Goal: Check status: Check status

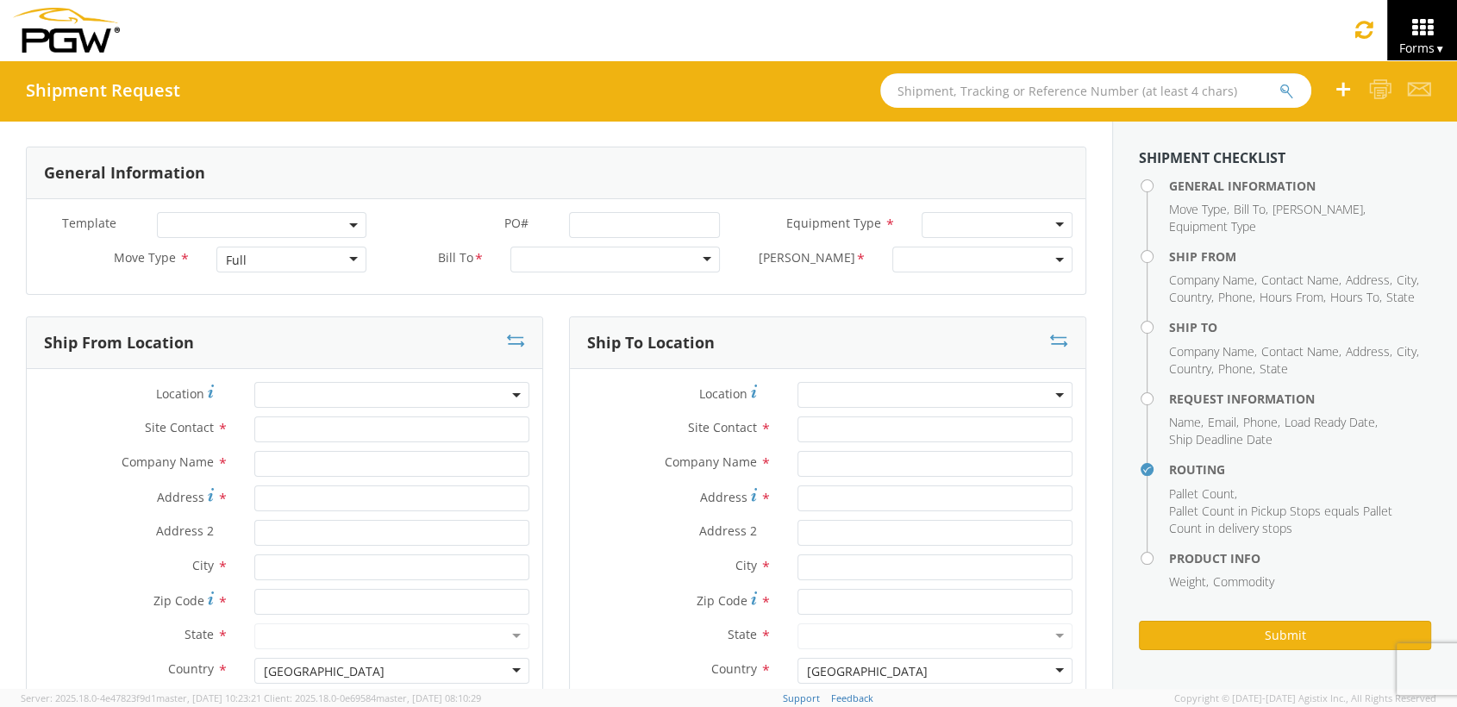
click at [994, 101] on input "text" at bounding box center [1095, 90] width 431 height 34
click at [1279, 82] on button "submit" at bounding box center [1286, 92] width 15 height 21
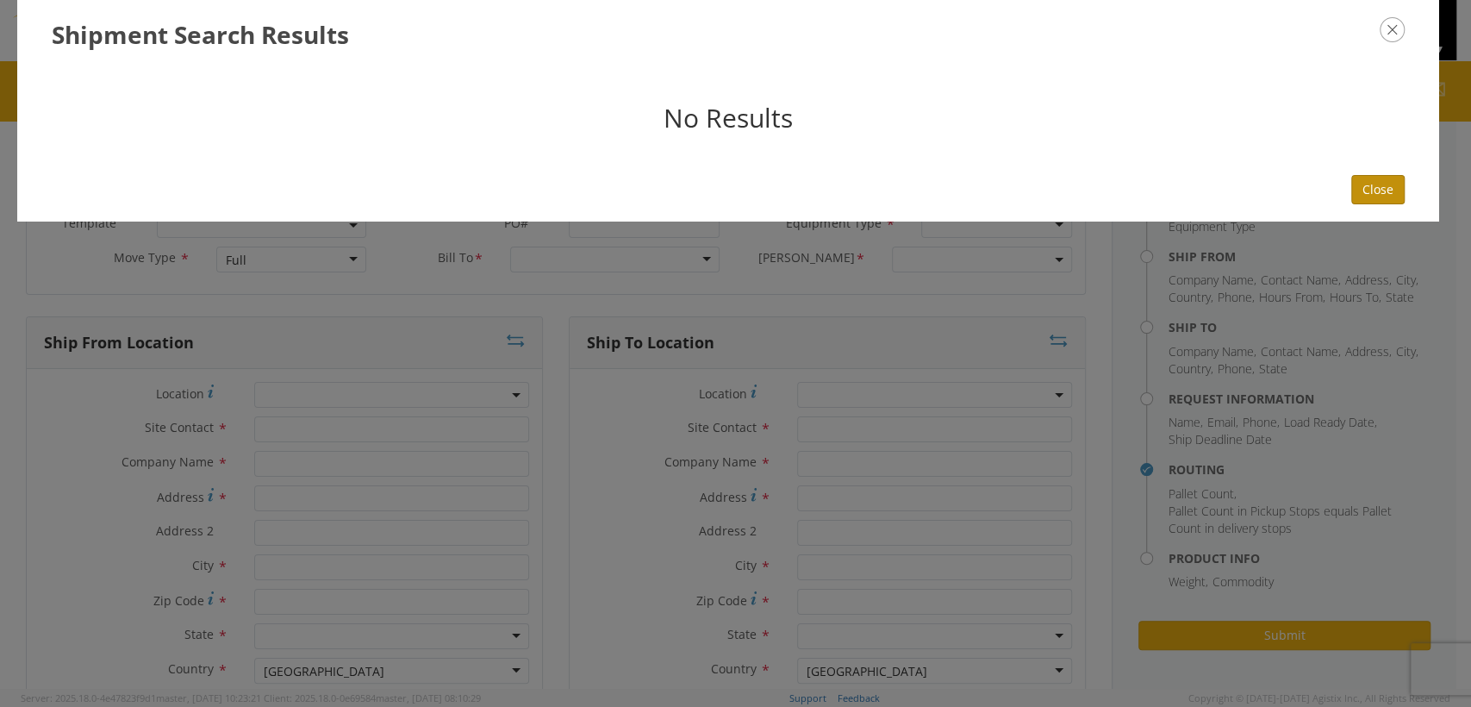
click at [1378, 184] on button "Close" at bounding box center [1377, 189] width 53 height 29
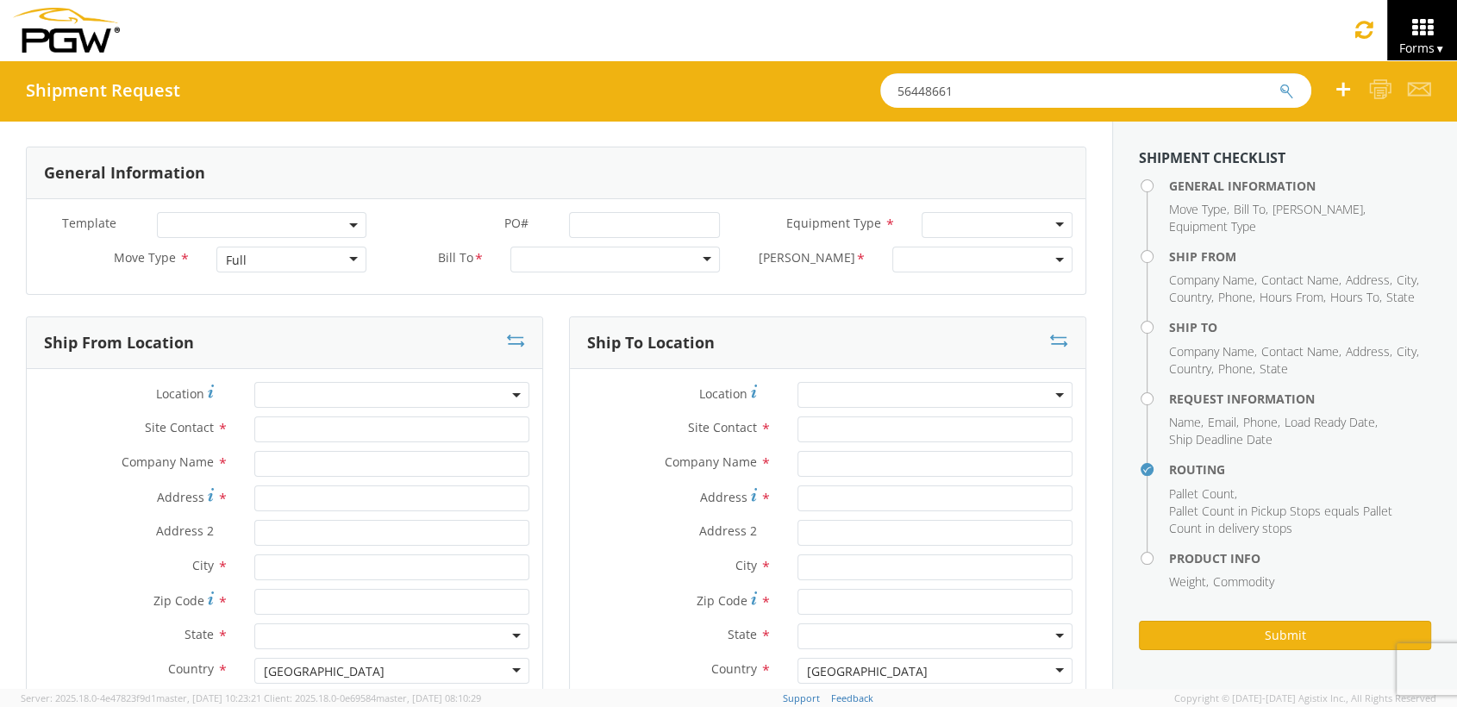
click at [995, 86] on input "56448661" at bounding box center [1095, 90] width 431 height 34
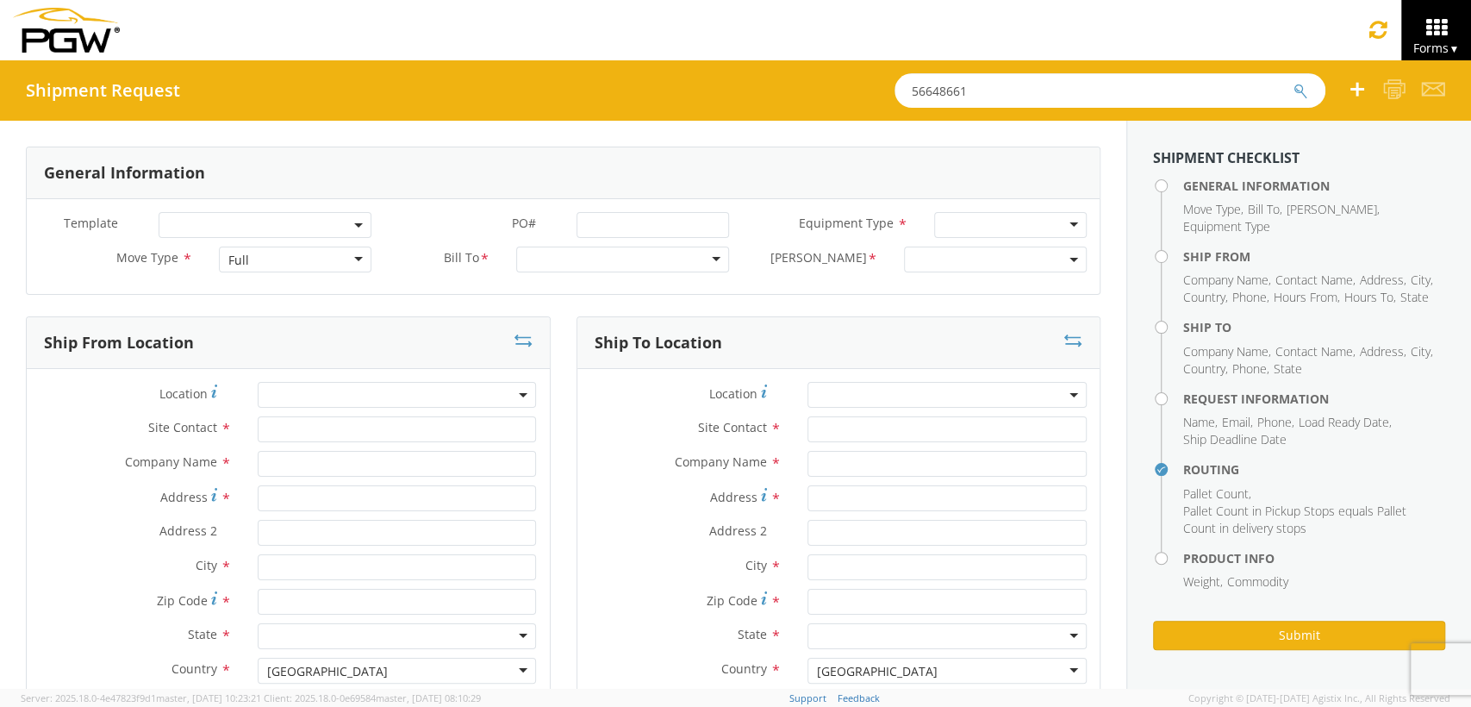
type input "56648661"
click at [1294, 82] on button "submit" at bounding box center [1301, 92] width 15 height 21
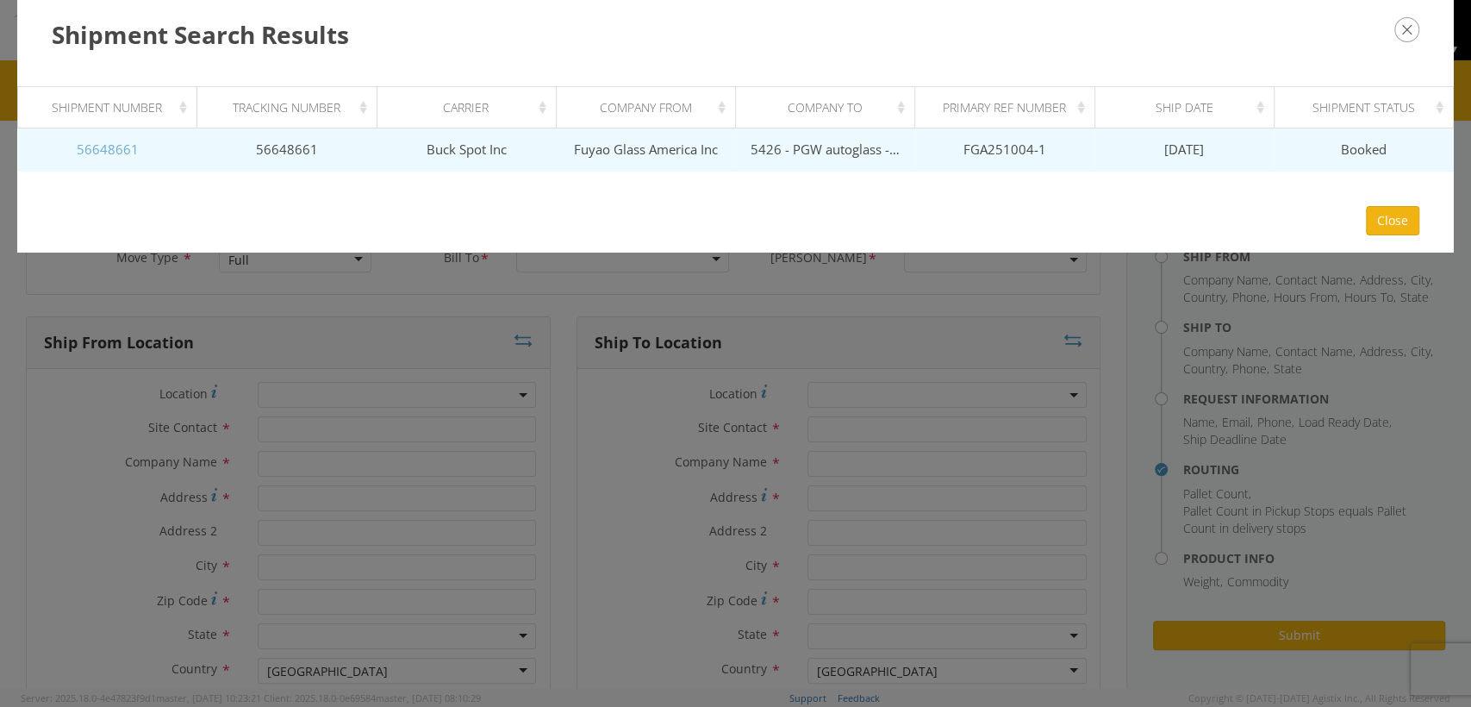
click at [103, 151] on link "56648661" at bounding box center [108, 148] width 62 height 17
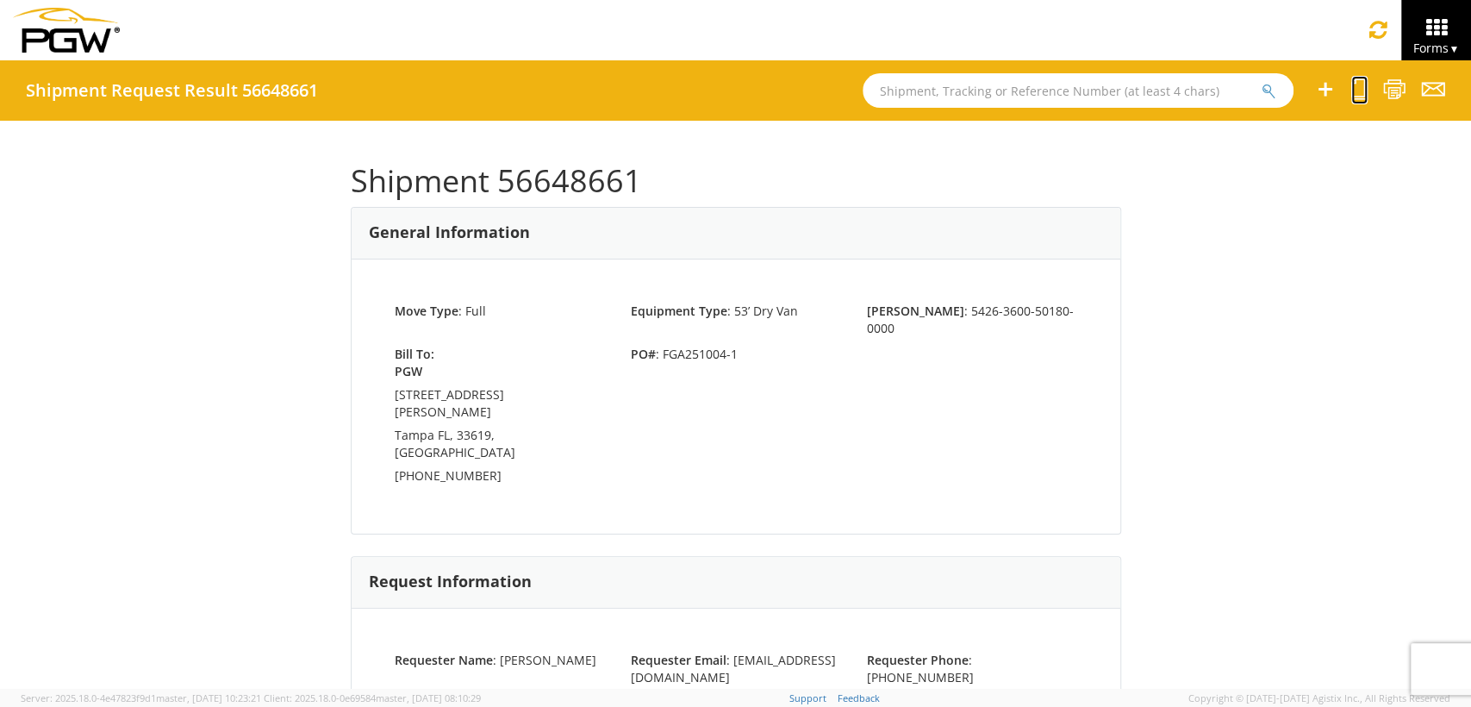
click at [1351, 90] on icon at bounding box center [1359, 89] width 16 height 22
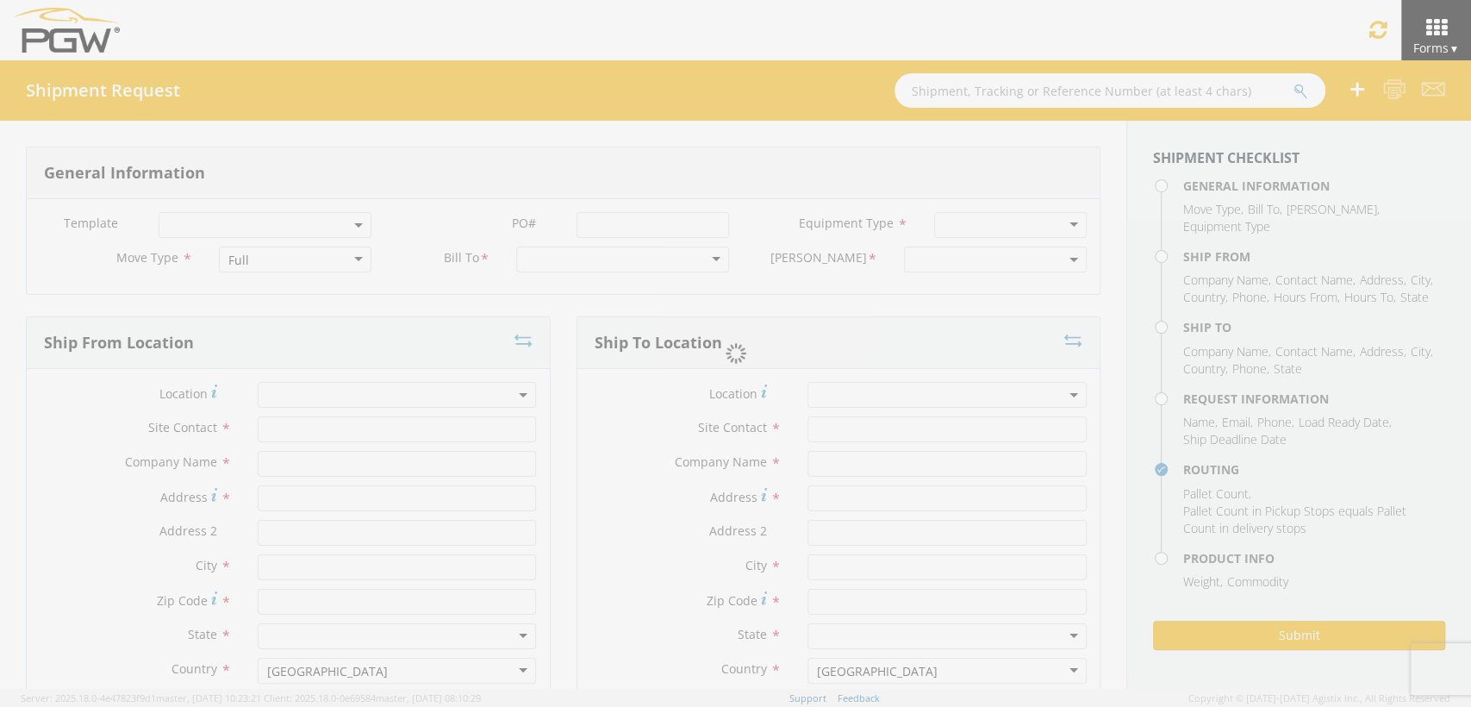
select select
type input "ARG Warehouse"
type input "Fuyao Glass America Inc"
type input "[STREET_ADDRESS][PERSON_NAME]"
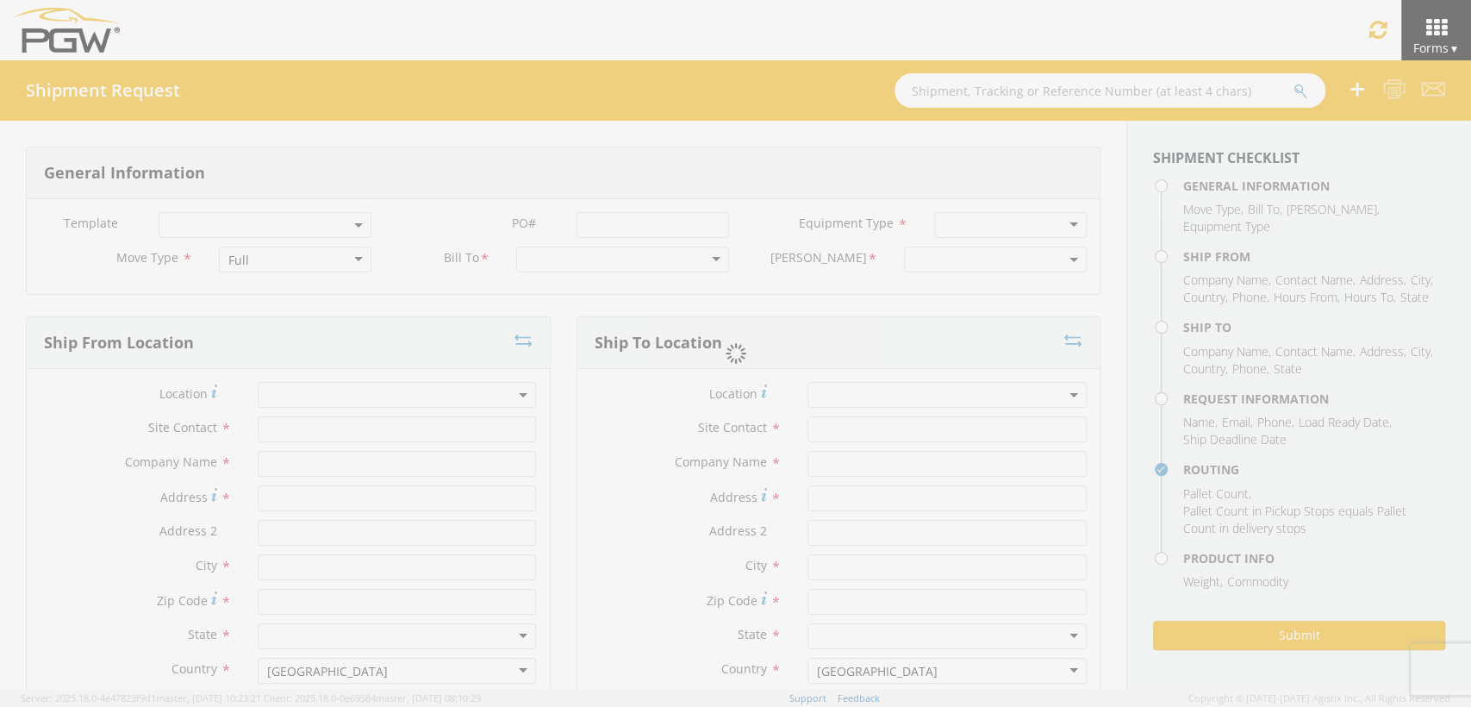
type input "Attn: 2601 ARG Warehouse"
type input "Moraine"
type input "45439"
type input "[EMAIL_ADDRESS][DOMAIN_NAME]"
type input "9374965777"
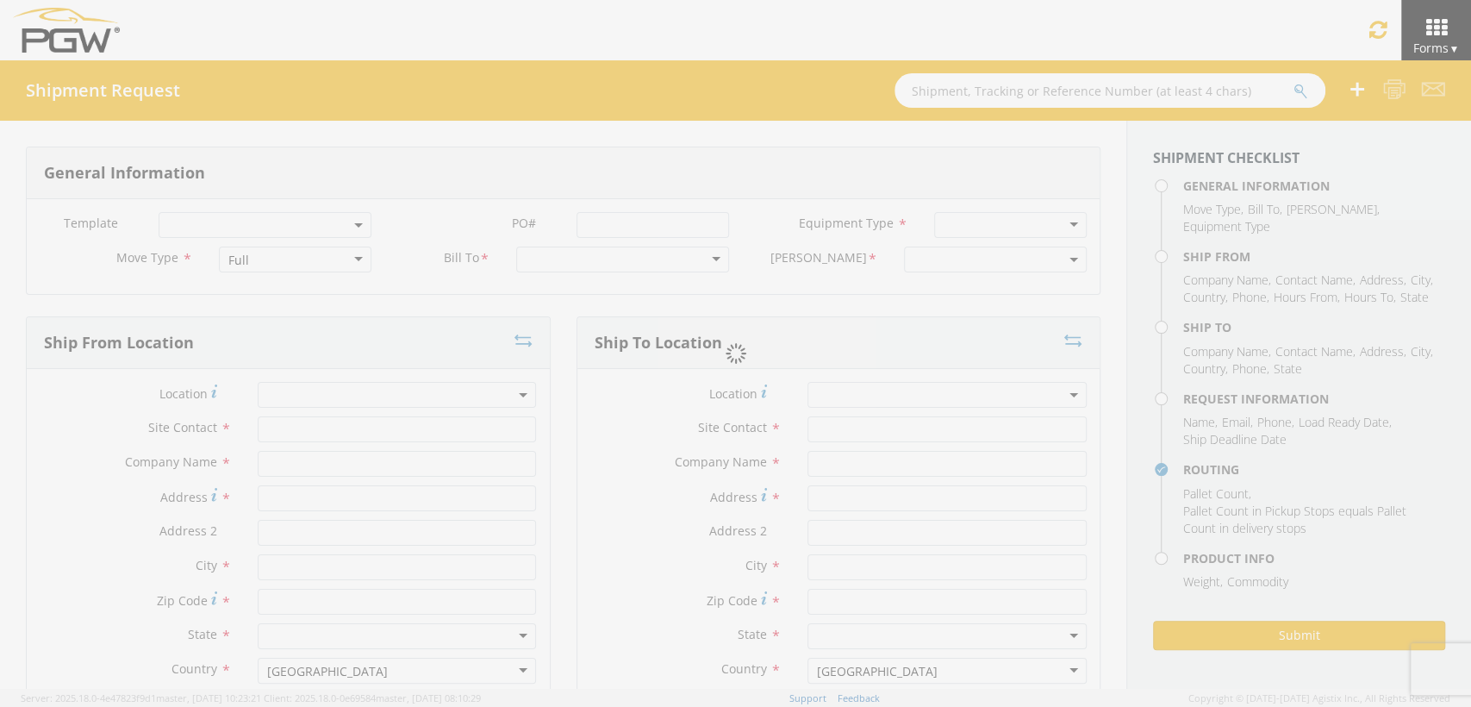
type input "4004"
type input "8:00 AM"
type input "9:00 AM"
type input "5426 Branch Manager"
type input "5426 - PGW autoglass - [GEOGRAPHIC_DATA]"
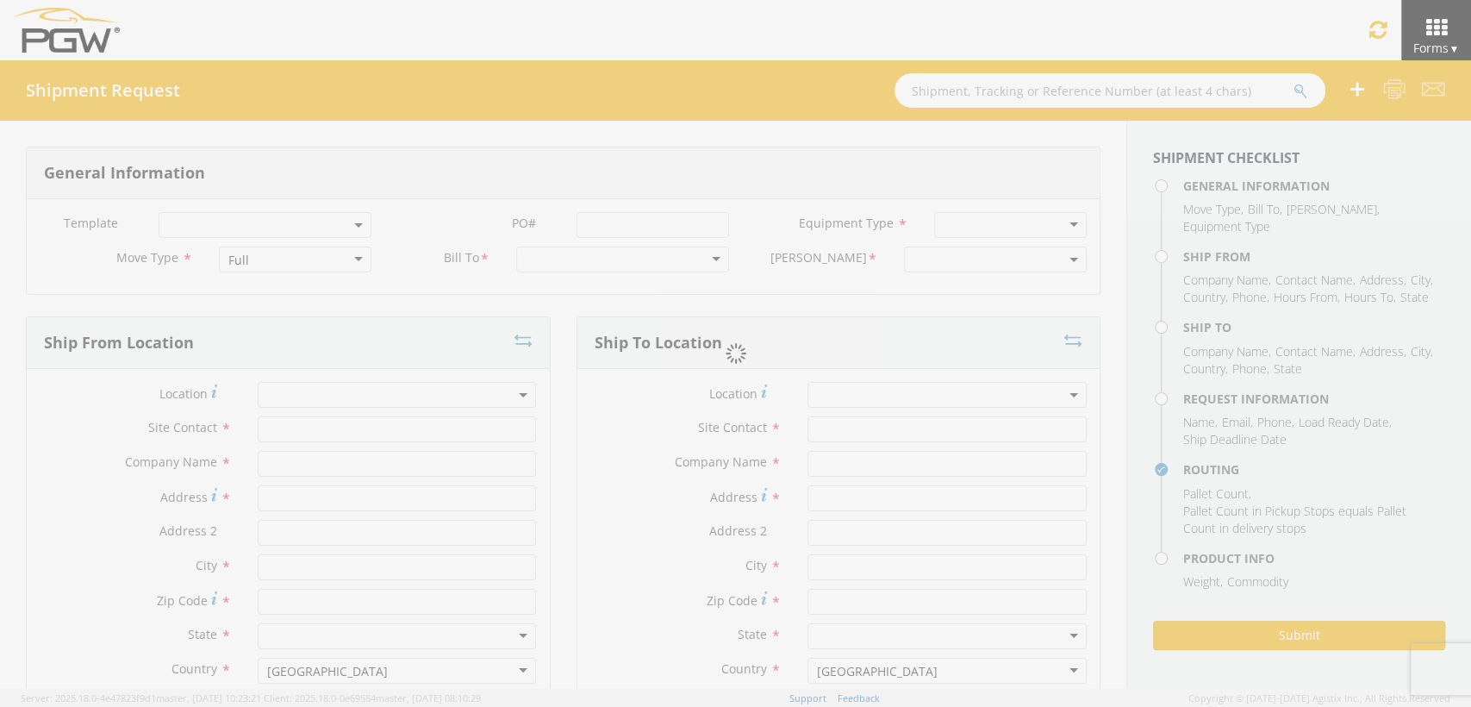
type input "[STREET_ADDRESS][PERSON_NAME]"
type input "Suites D & E"
type input "[GEOGRAPHIC_DATA]"
type input "33619"
type input "[EMAIL_ADDRESS][DOMAIN_NAME]"
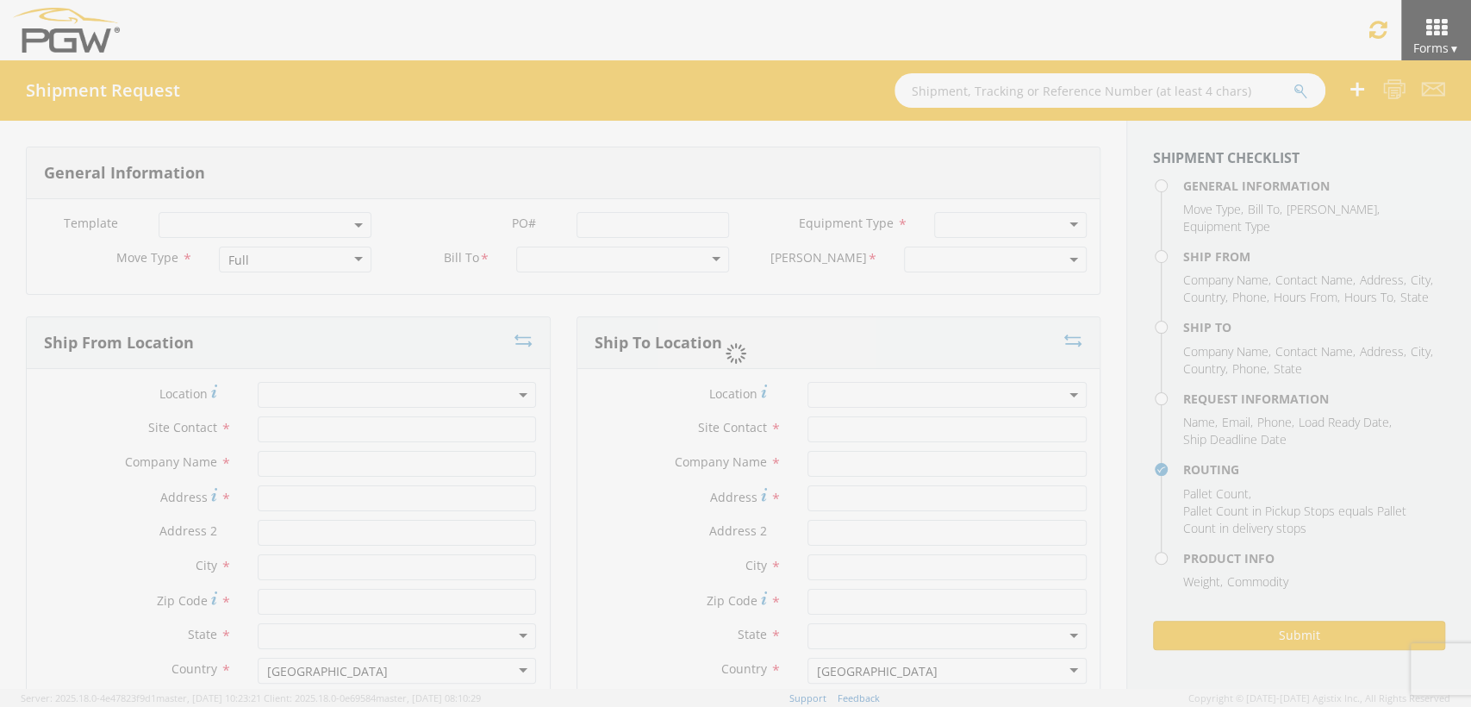
type input "[PHONE_NUMBER]"
type input "[PERSON_NAME]"
type input "[EMAIL_ADDRESS][DOMAIN_NAME]"
checkbox input "true"
type input "[PHONE_NUMBER]"
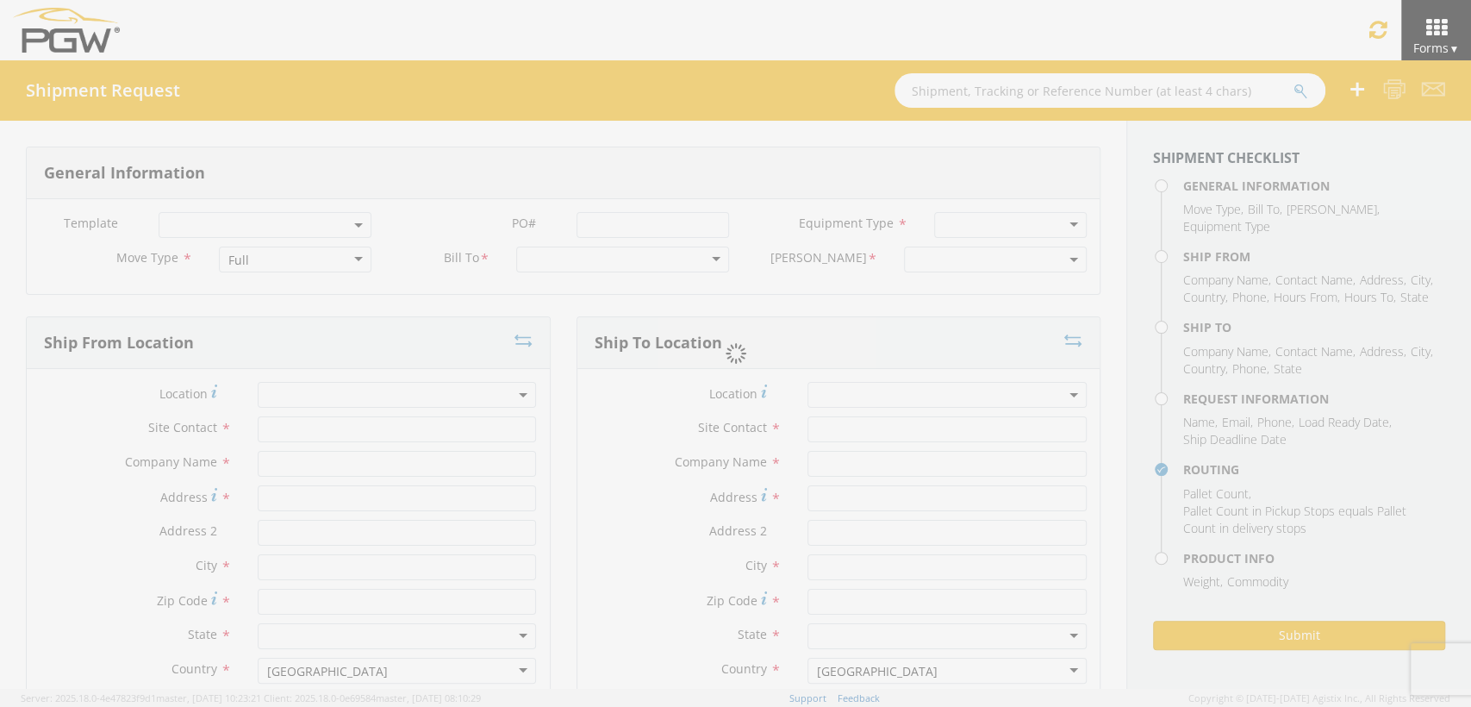
type textarea "PGW Branch Direct - Tampa [GEOGRAPHIC_DATA] FGA251004-1 (48 Crates) Driver Note…"
type textarea "NO LTL Appt unless noted, ALL Truckload APPT Reqd. (Sat rec possible w/coordina…"
type input "39000"
type input "48"
type textarea "PGW Branch Direct - Tampa [GEOGRAPHIC_DATA] FGA251004-1 (48 Crates) Driver Note…"
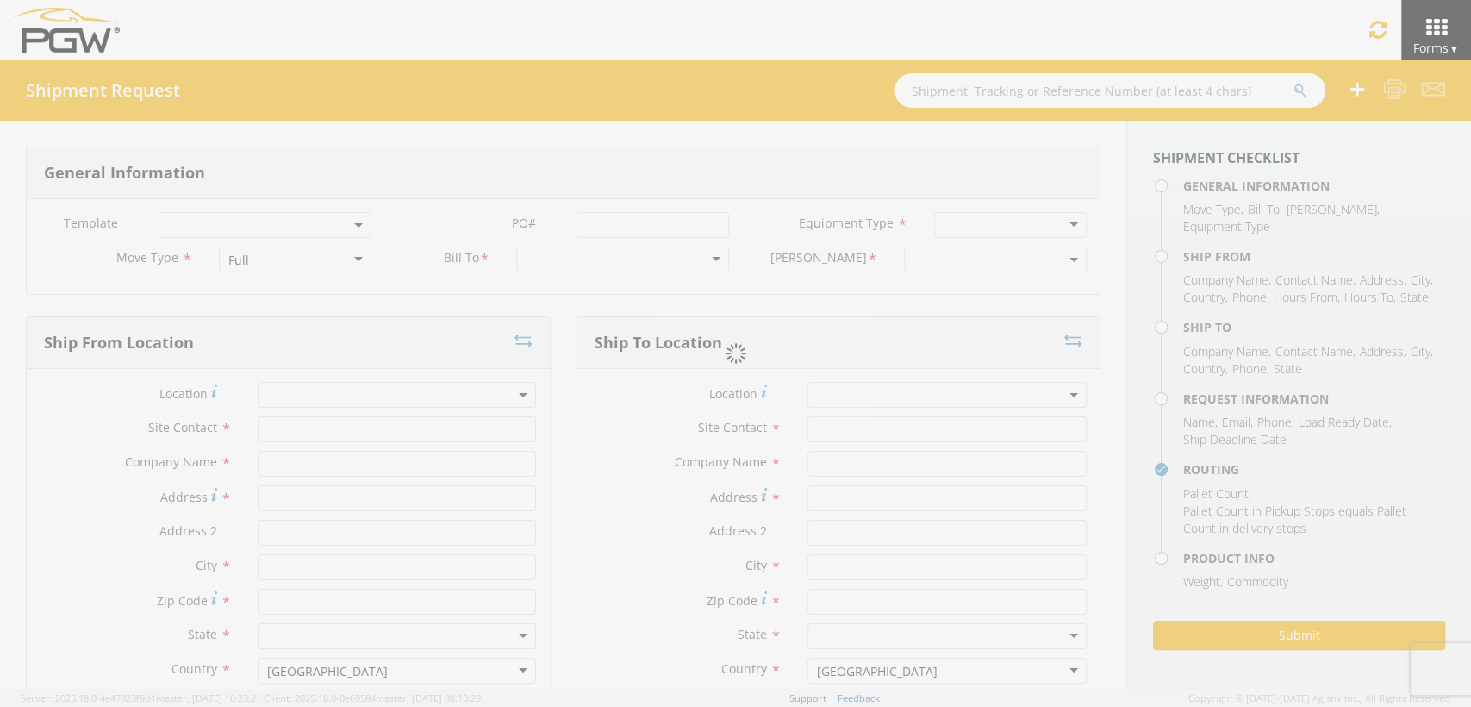
checkbox input "true"
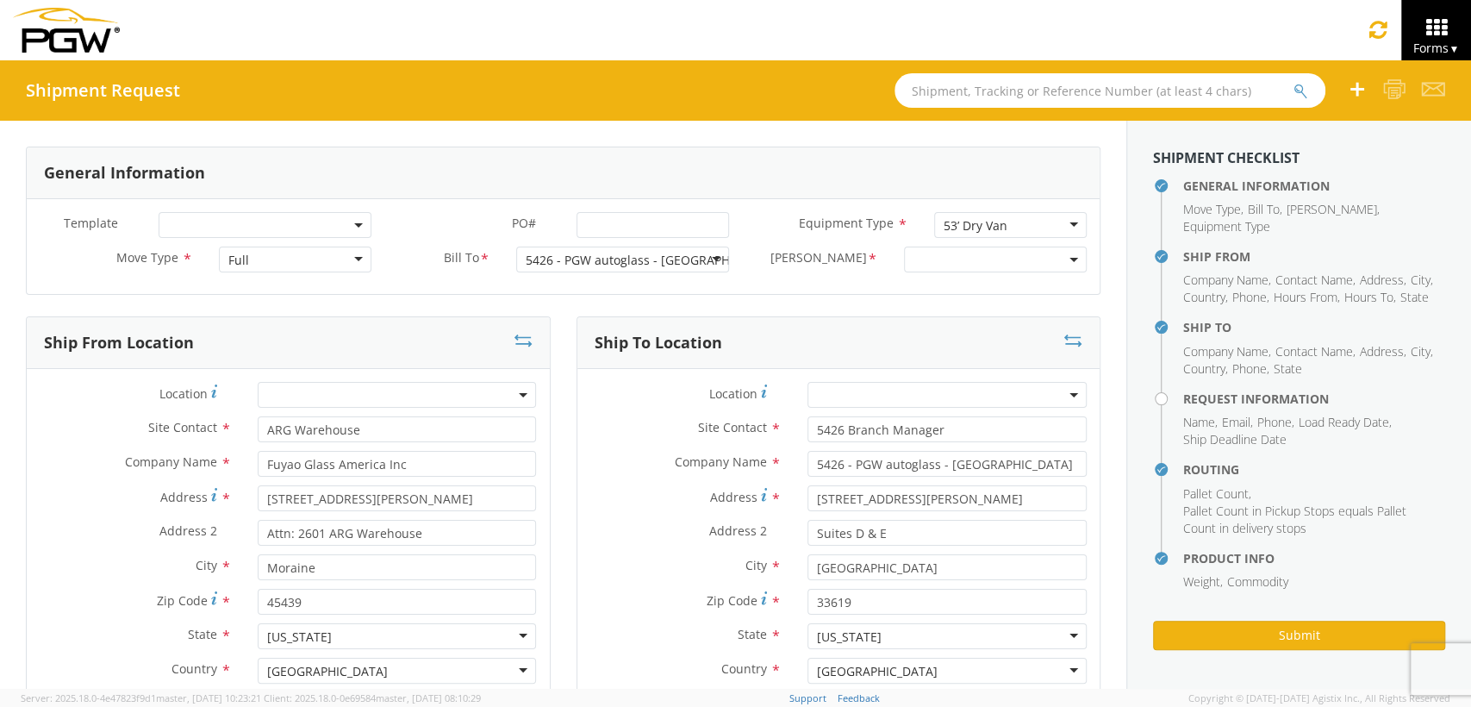
select select "5426-3600-50180-0000"
select select "28279"
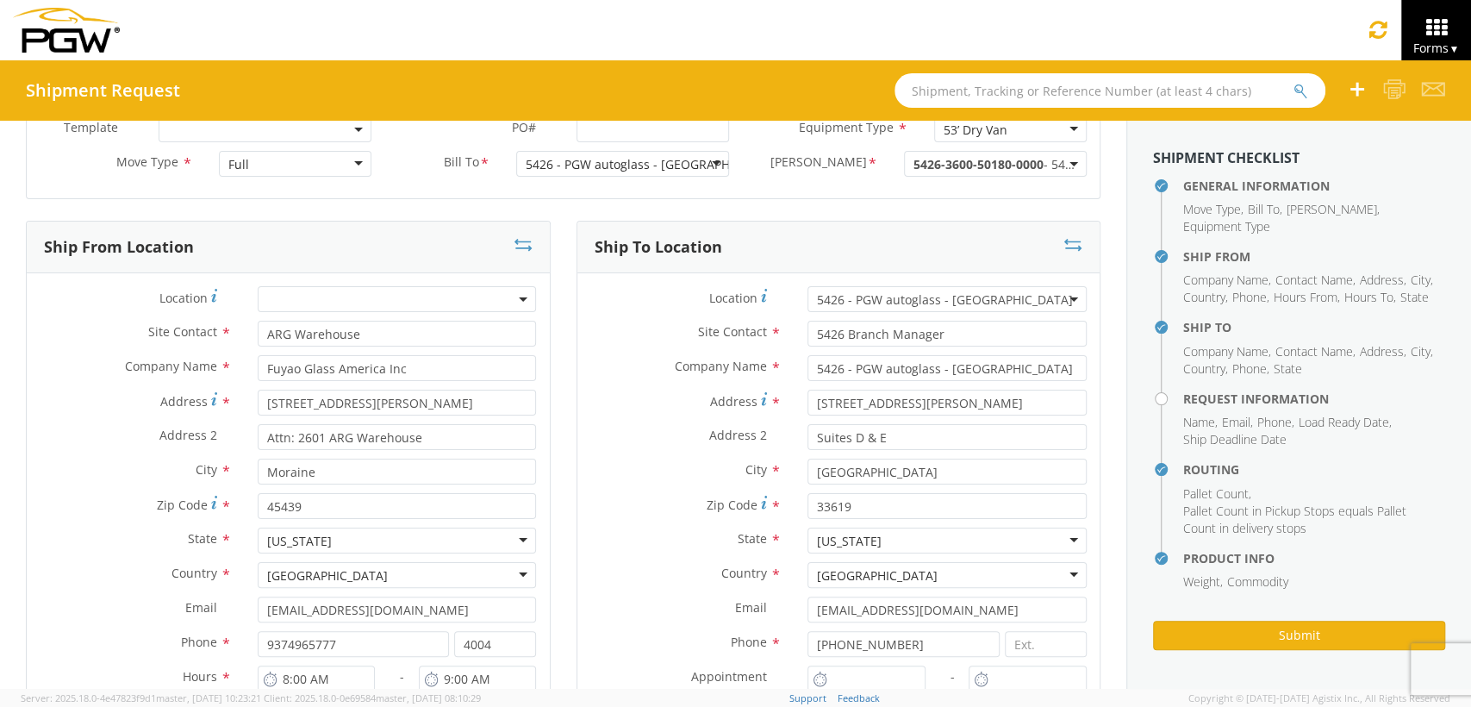
scroll to position [191, 0]
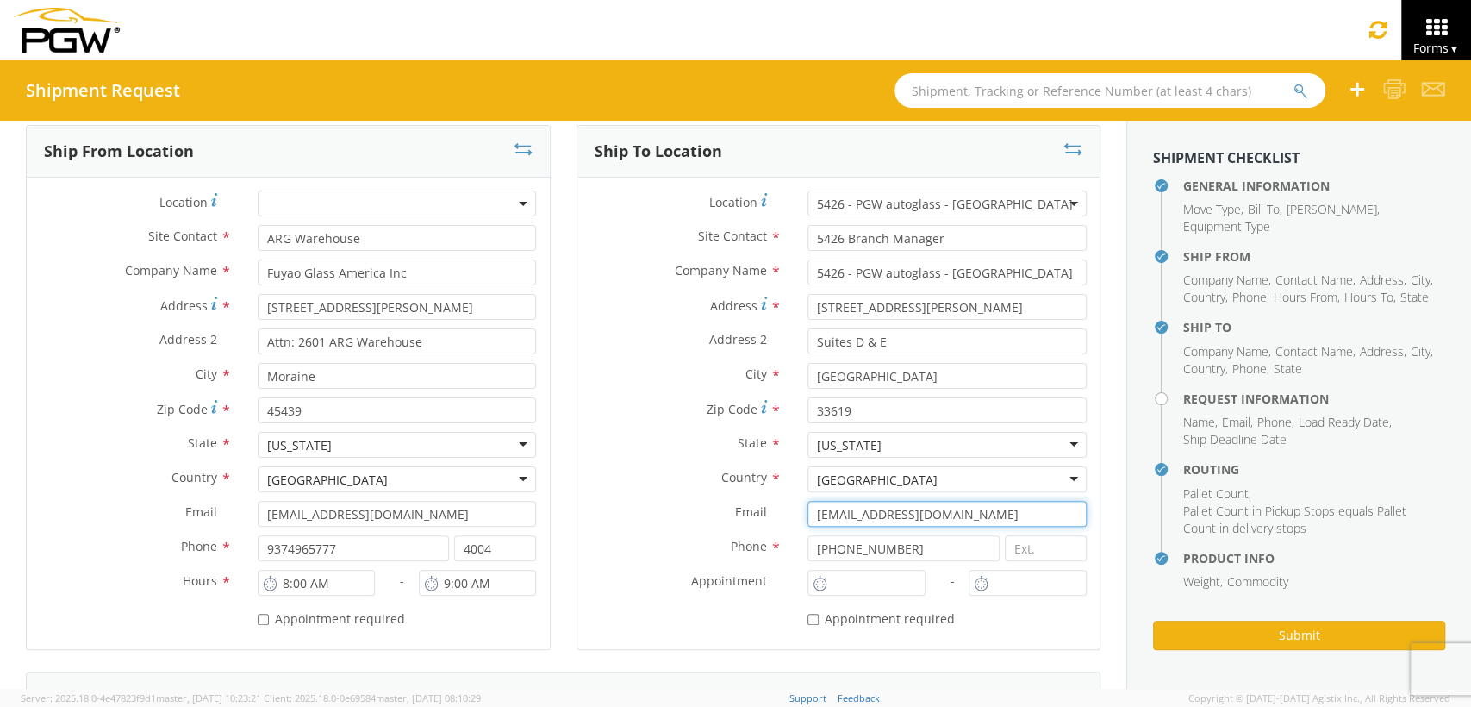
drag, startPoint x: 807, startPoint y: 510, endPoint x: 993, endPoint y: 517, distance: 186.3
click at [993, 517] on input "[EMAIL_ADDRESS][DOMAIN_NAME]" at bounding box center [947, 514] width 279 height 26
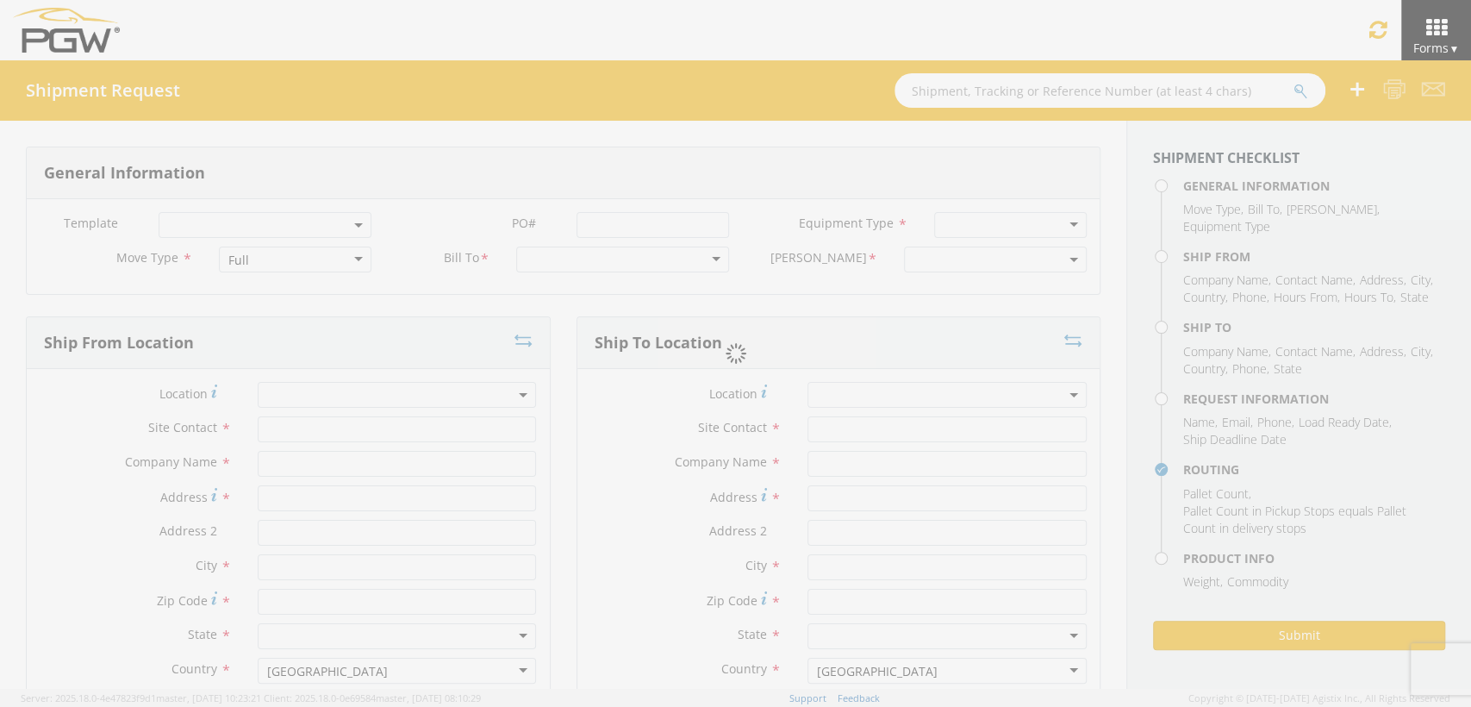
select select
type input "ARG Warehouse"
type input "Fuyao Glass America Inc"
type input "[STREET_ADDRESS][PERSON_NAME]"
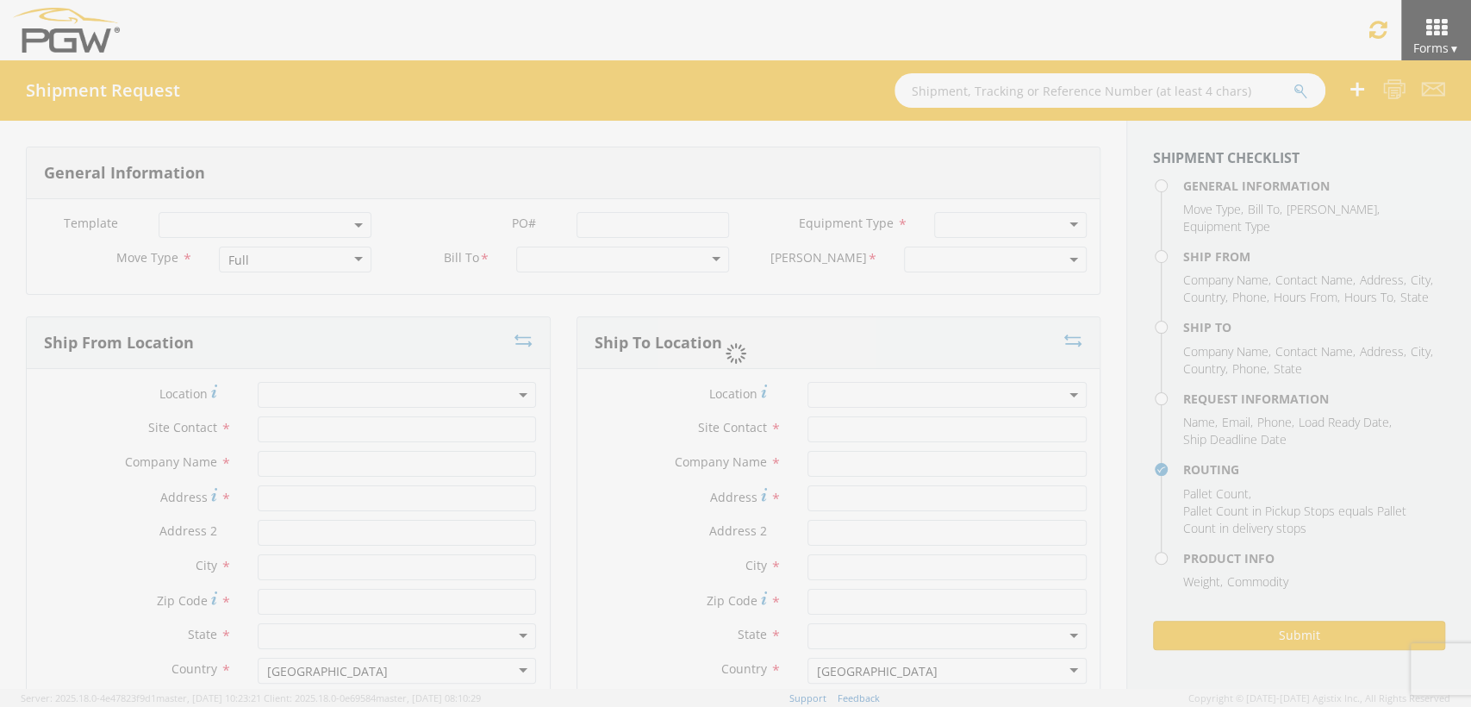
type input "Attn: 2601 ARG Warehouse"
type input "Moraine"
type input "45439"
type input "[EMAIL_ADDRESS][DOMAIN_NAME]"
type input "9374965777"
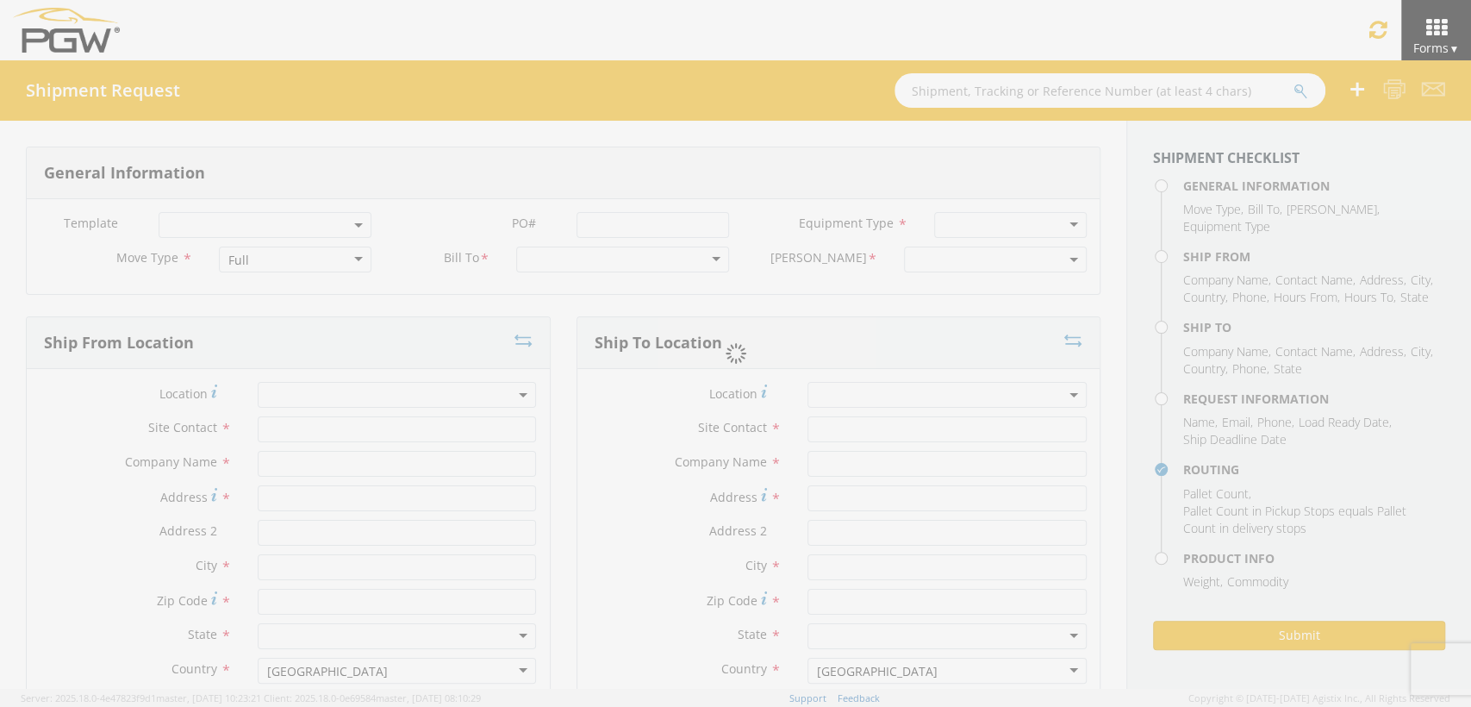
type input "4004"
type input "8:00 AM"
type input "9:00 AM"
type input "5426 Branch Manager"
type input "5426 - PGW autoglass - [GEOGRAPHIC_DATA]"
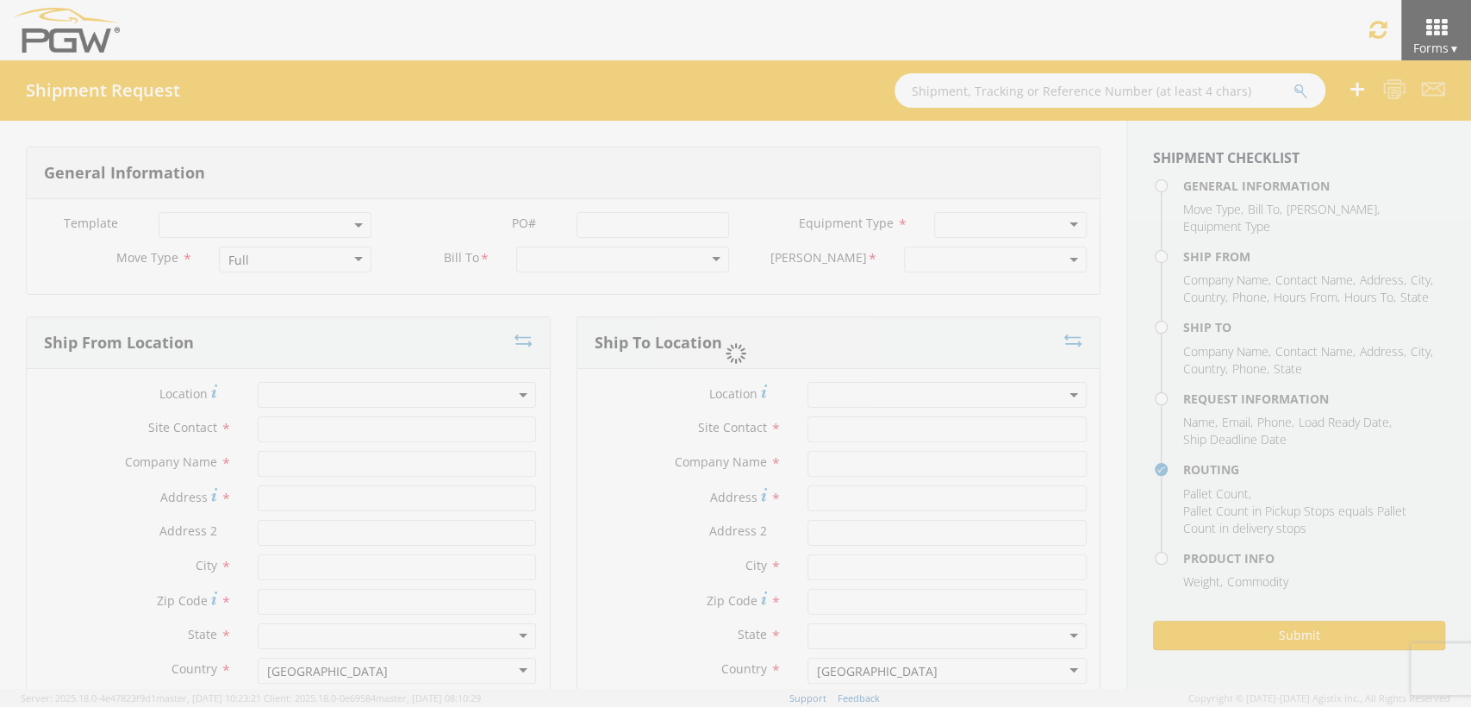
type input "[STREET_ADDRESS][PERSON_NAME]"
type input "Suites D & E"
type input "[GEOGRAPHIC_DATA]"
type input "33619"
type input "[EMAIL_ADDRESS][DOMAIN_NAME]"
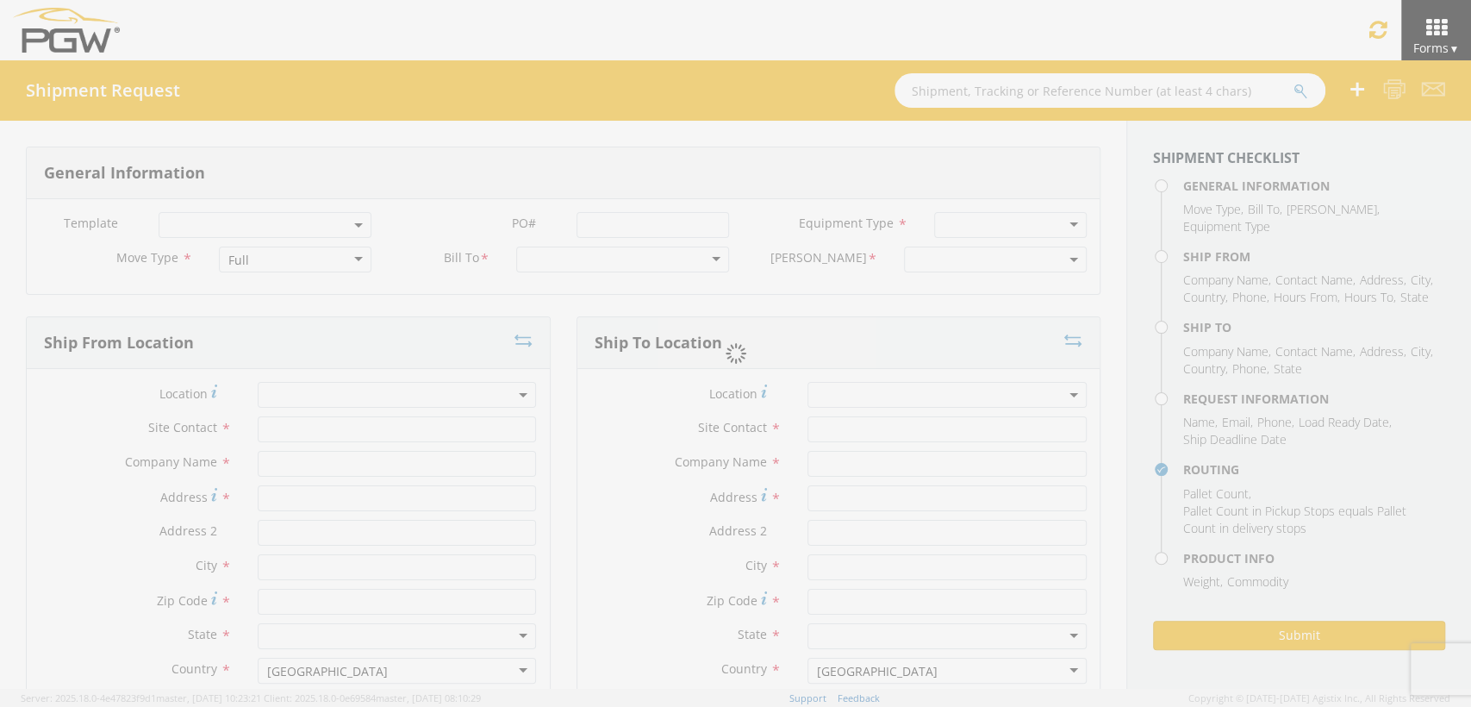
type input "[PHONE_NUMBER]"
type input "[PERSON_NAME]"
type input "[EMAIL_ADDRESS][DOMAIN_NAME]"
checkbox input "true"
type input "[PHONE_NUMBER]"
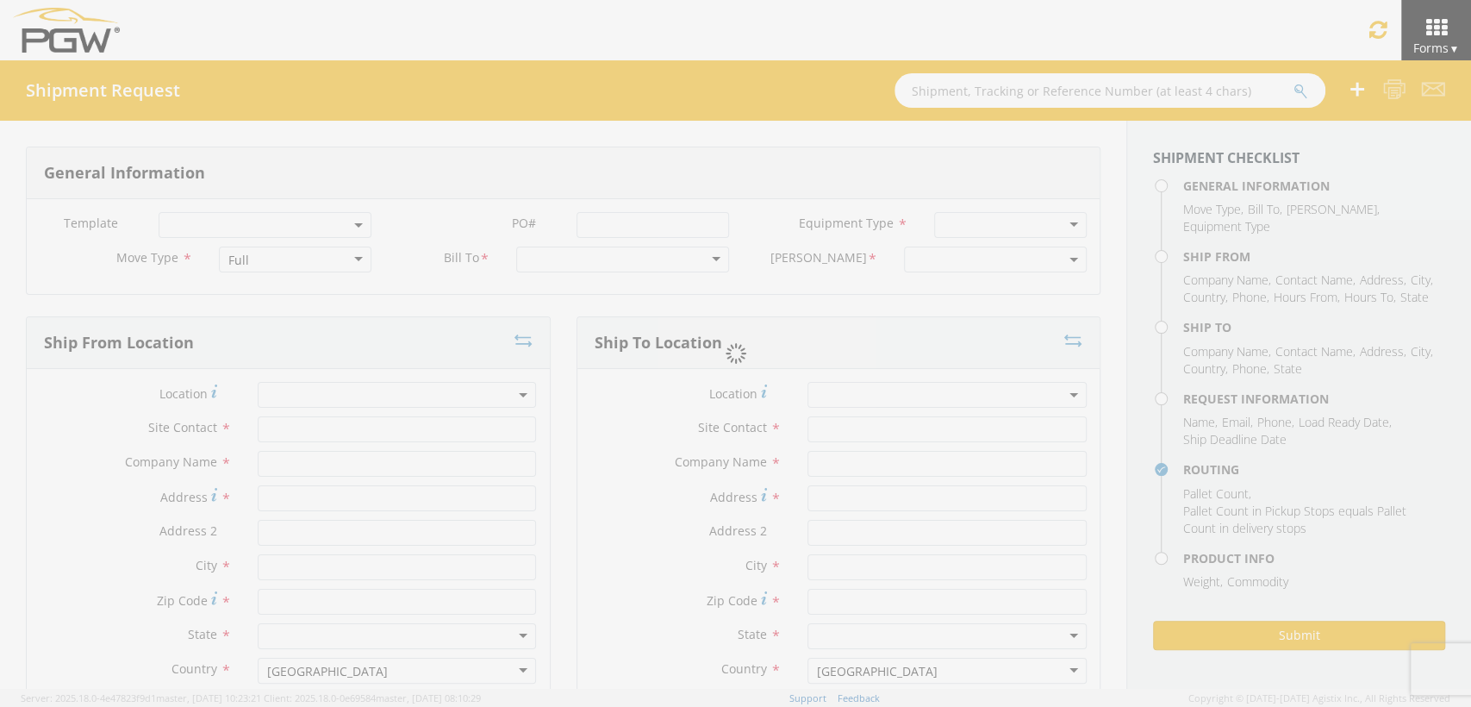
type textarea "PGW Branch Direct - Tampa [GEOGRAPHIC_DATA] FGA251004-1 (48 Crates) Driver Note…"
type textarea "NO LTL Appt unless noted, ALL Truckload APPT Reqd. (Sat rec possible w/coordina…"
type input "39000"
type input "48"
type textarea "PGW Branch Direct - Tampa [GEOGRAPHIC_DATA] FGA251004-1 (48 Crates) Driver Note…"
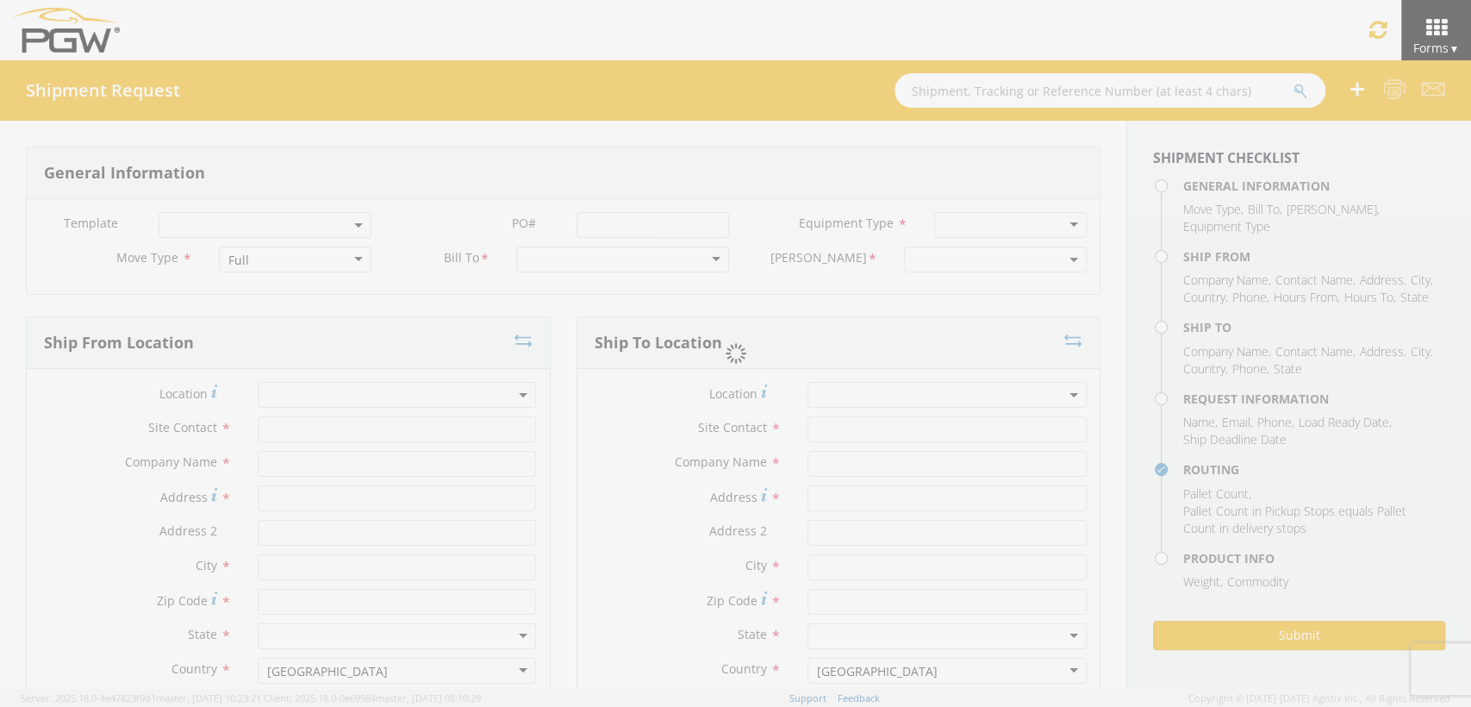
checkbox input "true"
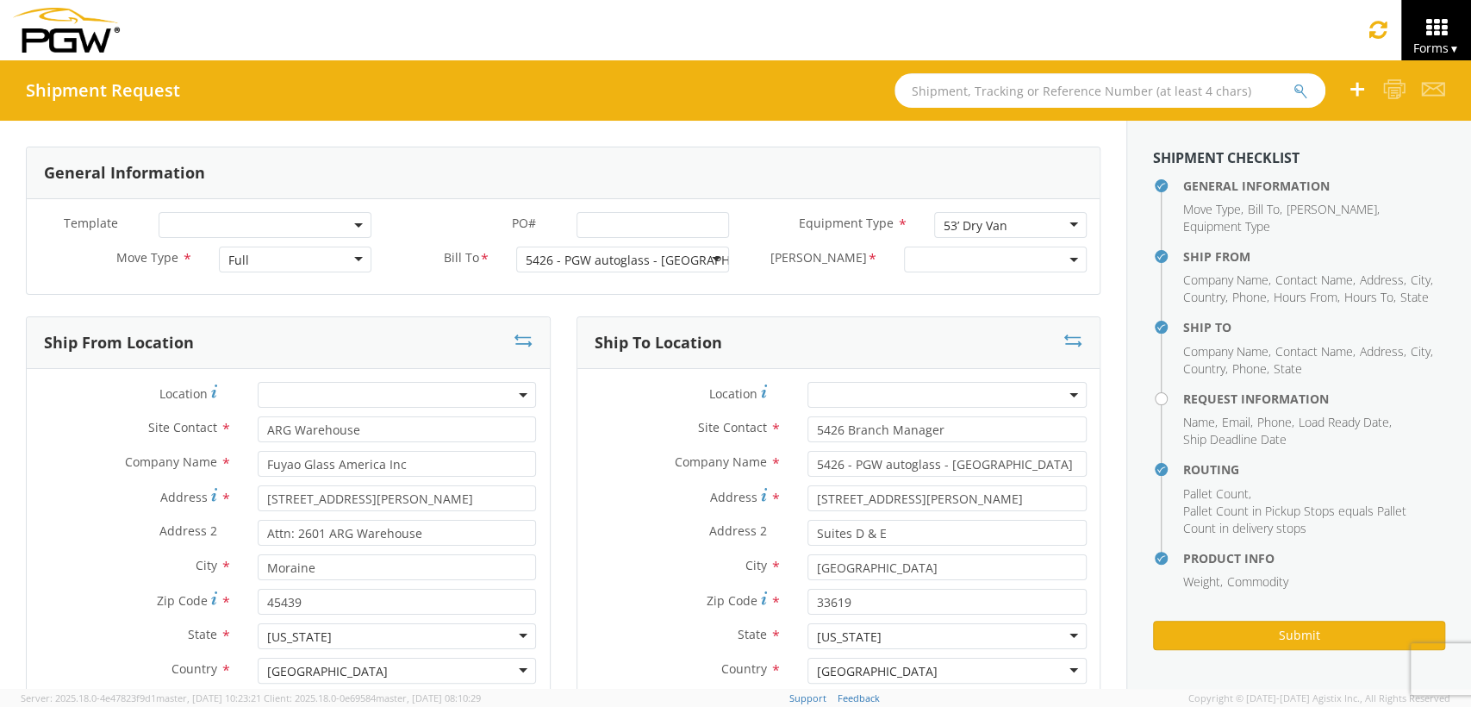
click at [982, 93] on input "text" at bounding box center [1110, 90] width 431 height 34
select select "5426-3600-50180-0000"
select select "28279"
type input "56648661"
click at [1294, 82] on button "submit" at bounding box center [1301, 92] width 15 height 21
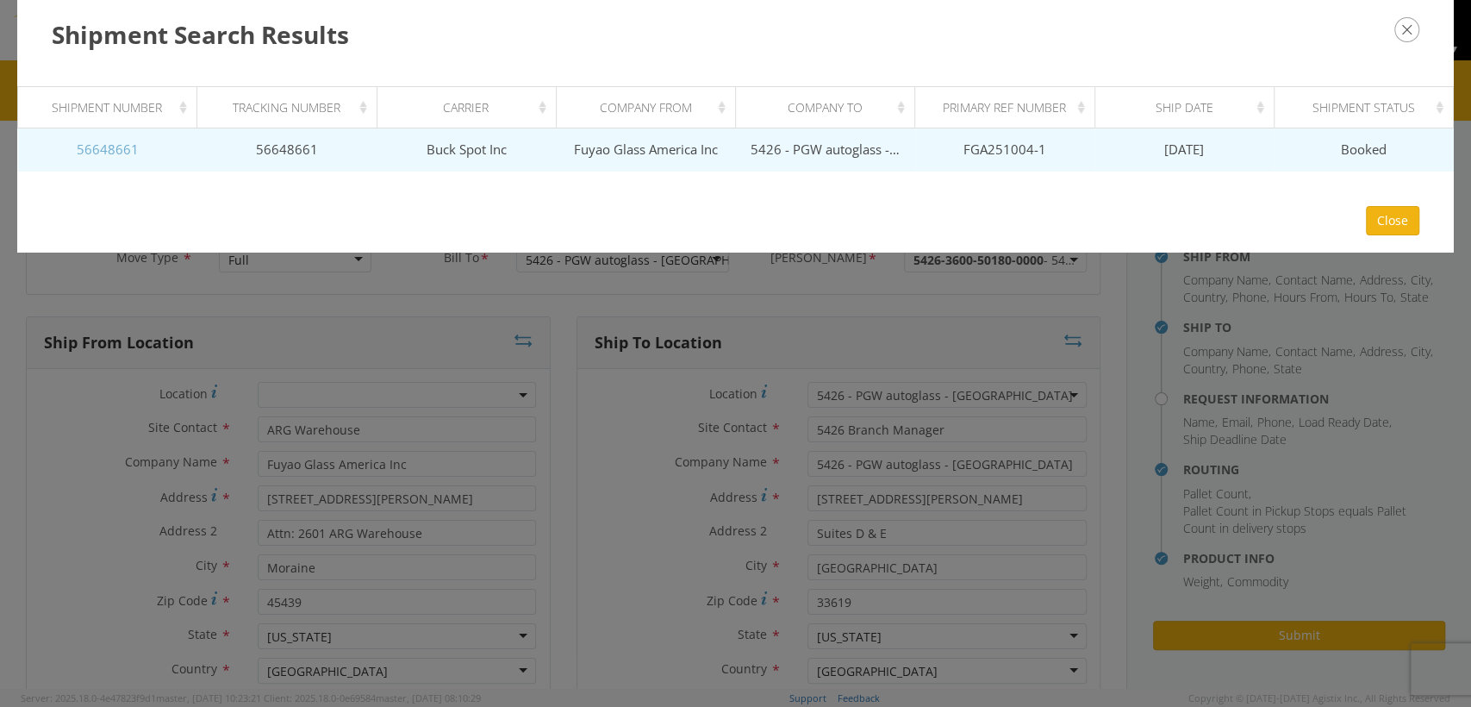
click at [115, 152] on link "56648661" at bounding box center [108, 148] width 62 height 17
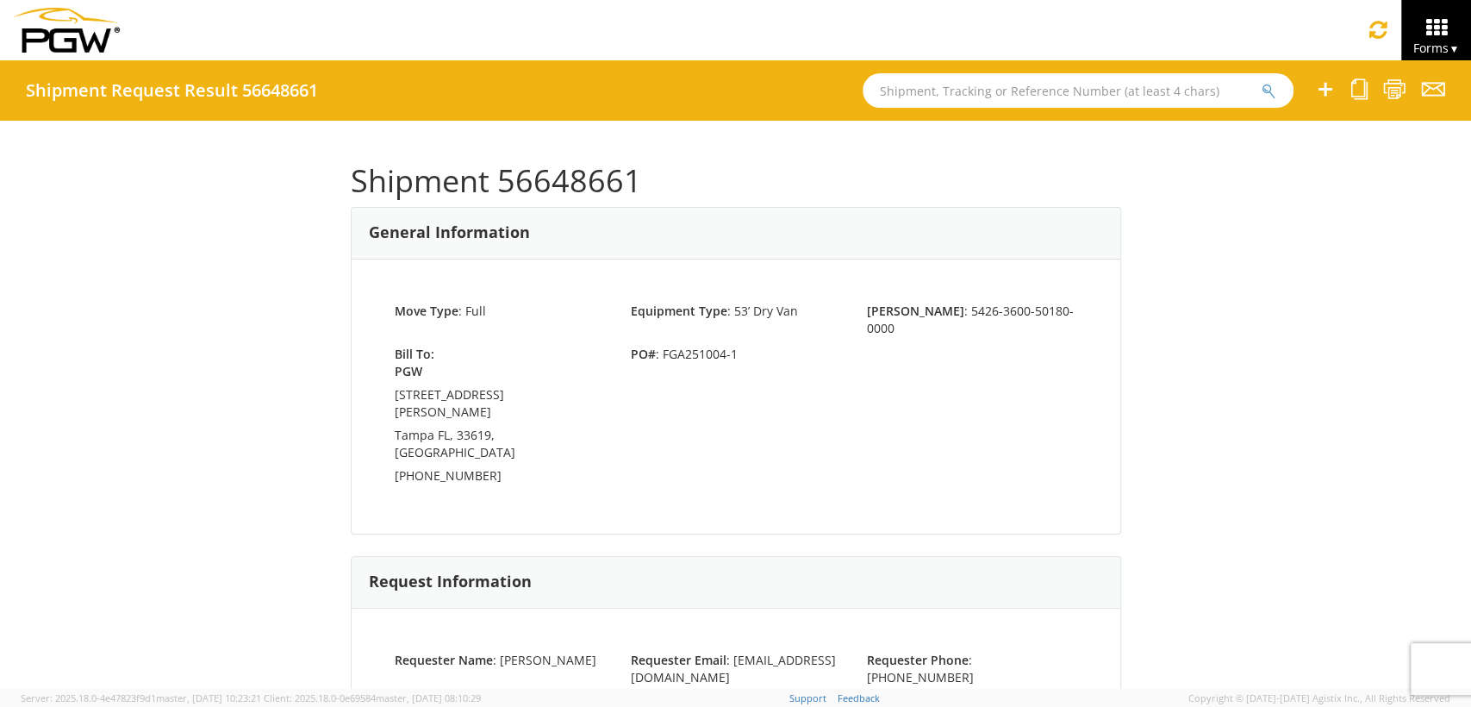
click at [1339, 381] on div "Shipment 56648661 General Information Move Type : Full Equipment Type : 53’ Dry…" at bounding box center [735, 405] width 1471 height 568
click at [910, 102] on input "text" at bounding box center [1078, 90] width 431 height 34
type input "56648693"
click at [1262, 82] on button "submit" at bounding box center [1269, 92] width 15 height 21
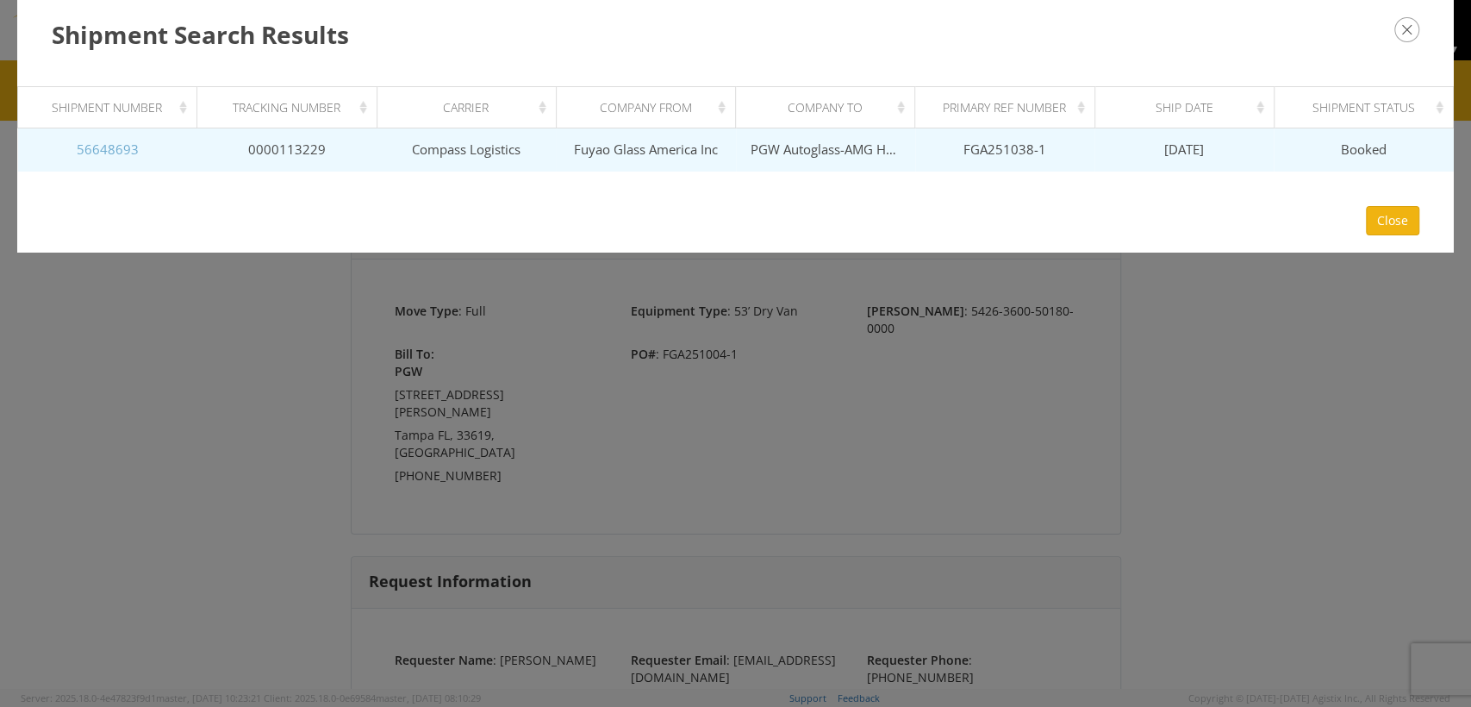
click at [115, 145] on link "56648693" at bounding box center [108, 148] width 62 height 17
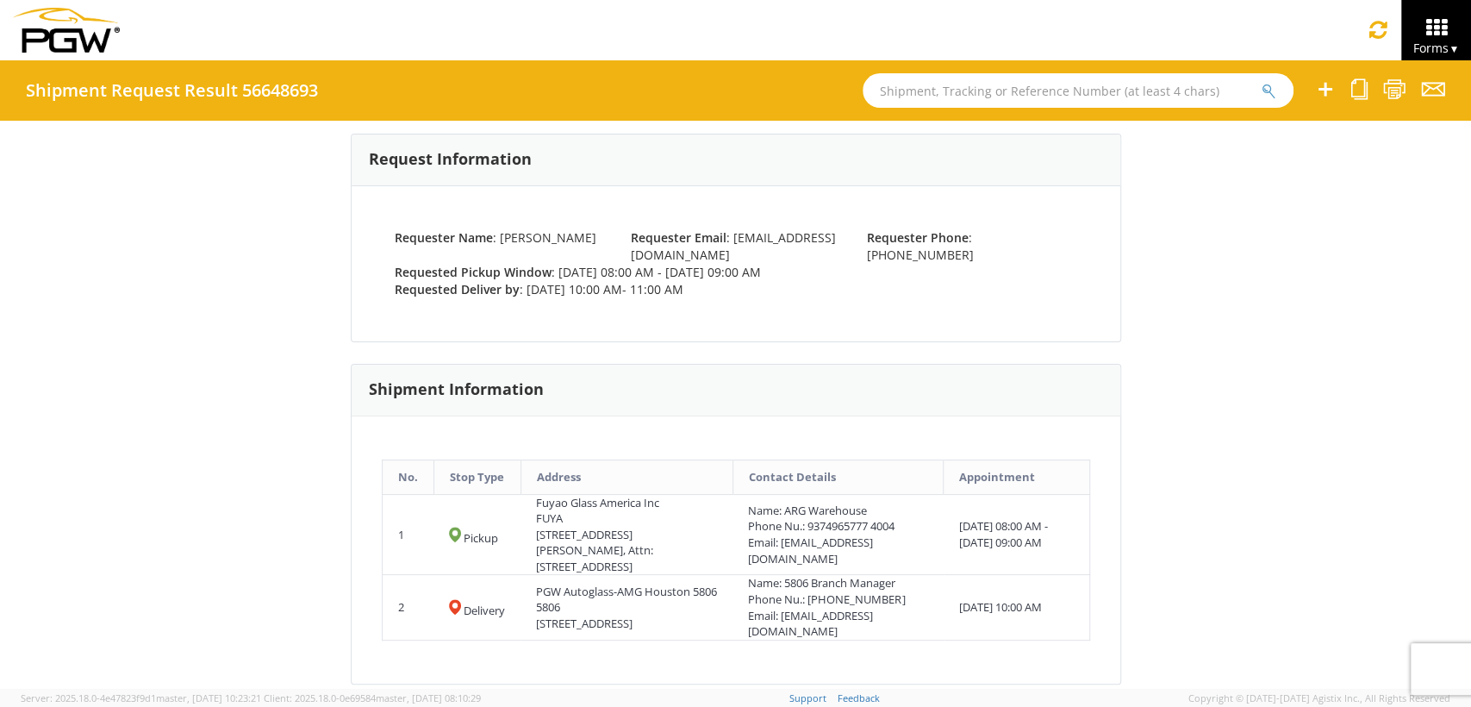
scroll to position [478, 0]
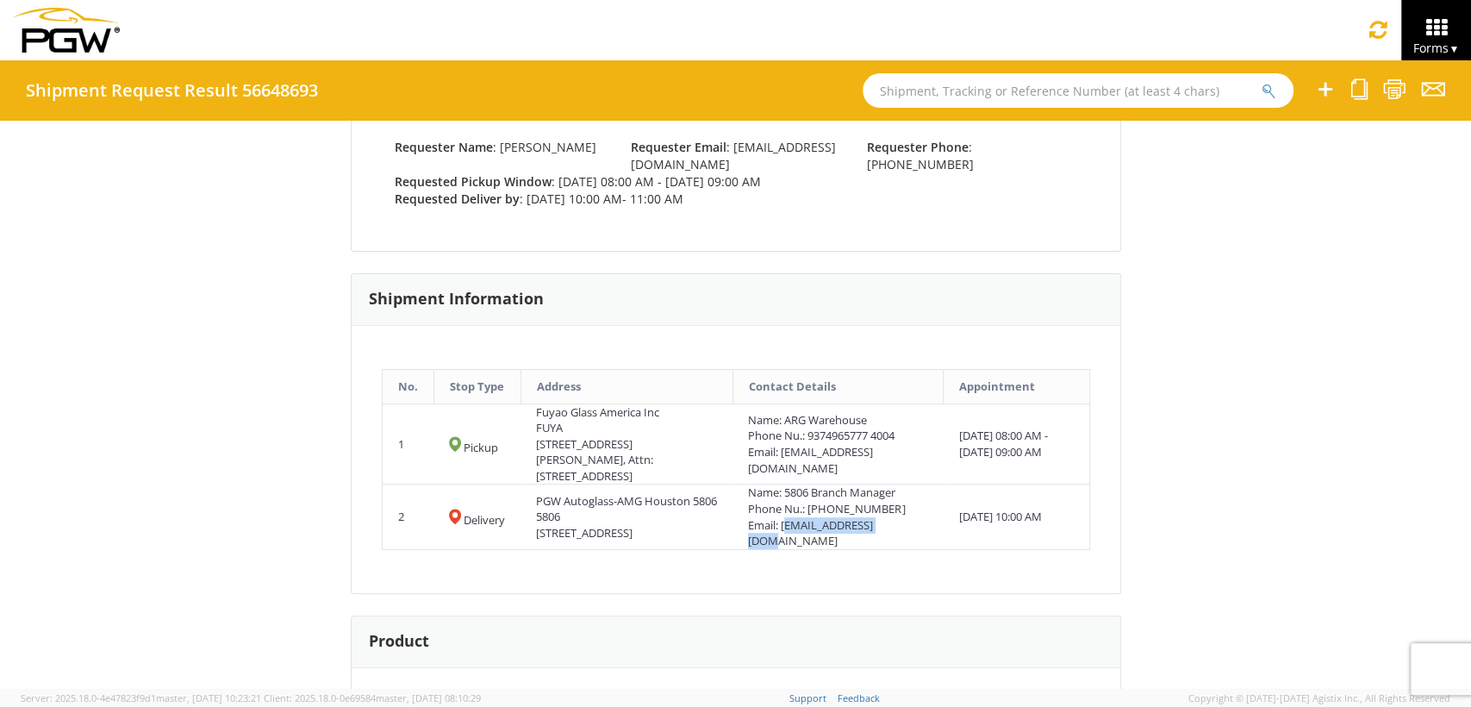
drag, startPoint x: 778, startPoint y: 505, endPoint x: 892, endPoint y: 512, distance: 114.0
click at [892, 517] on div "Email: [EMAIL_ADDRESS][DOMAIN_NAME]" at bounding box center [837, 533] width 179 height 32
copy div "[EMAIL_ADDRESS][DOMAIN_NAME]"
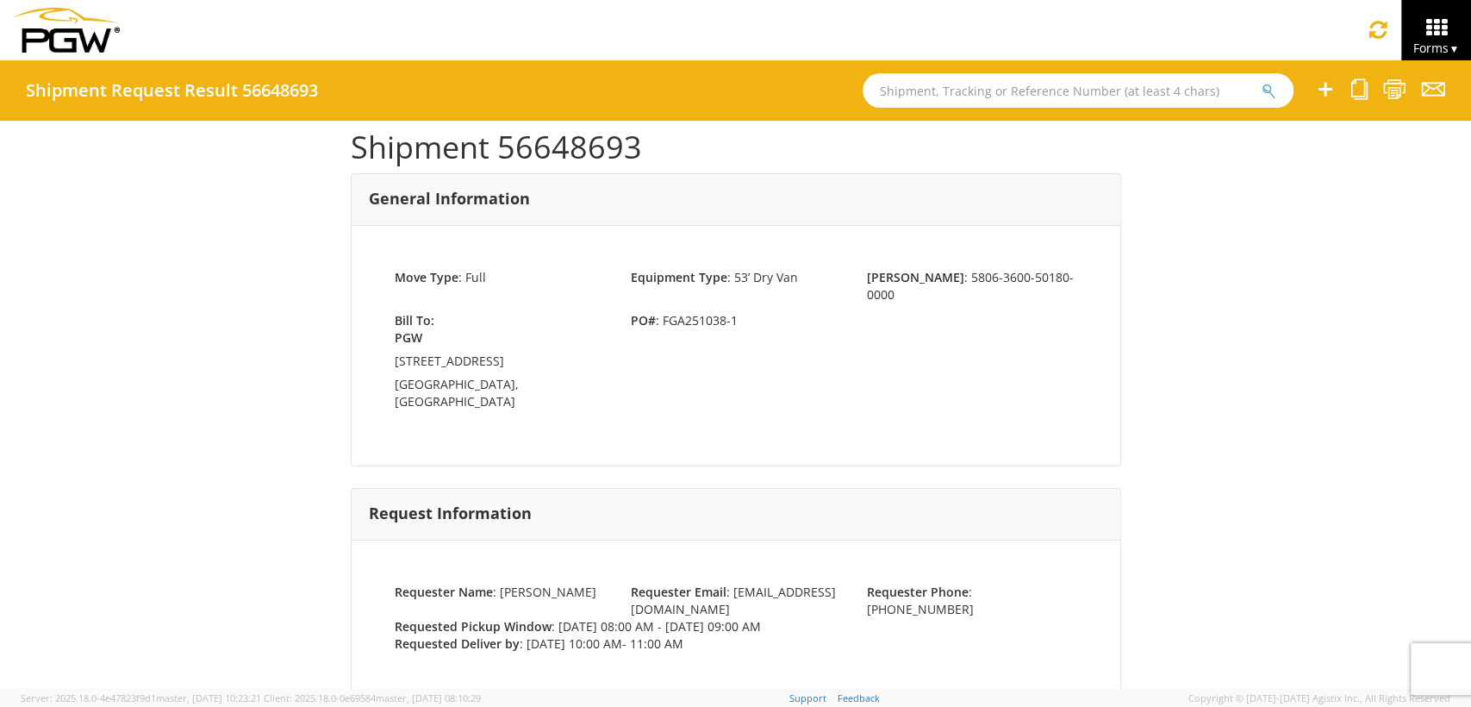
scroll to position [0, 0]
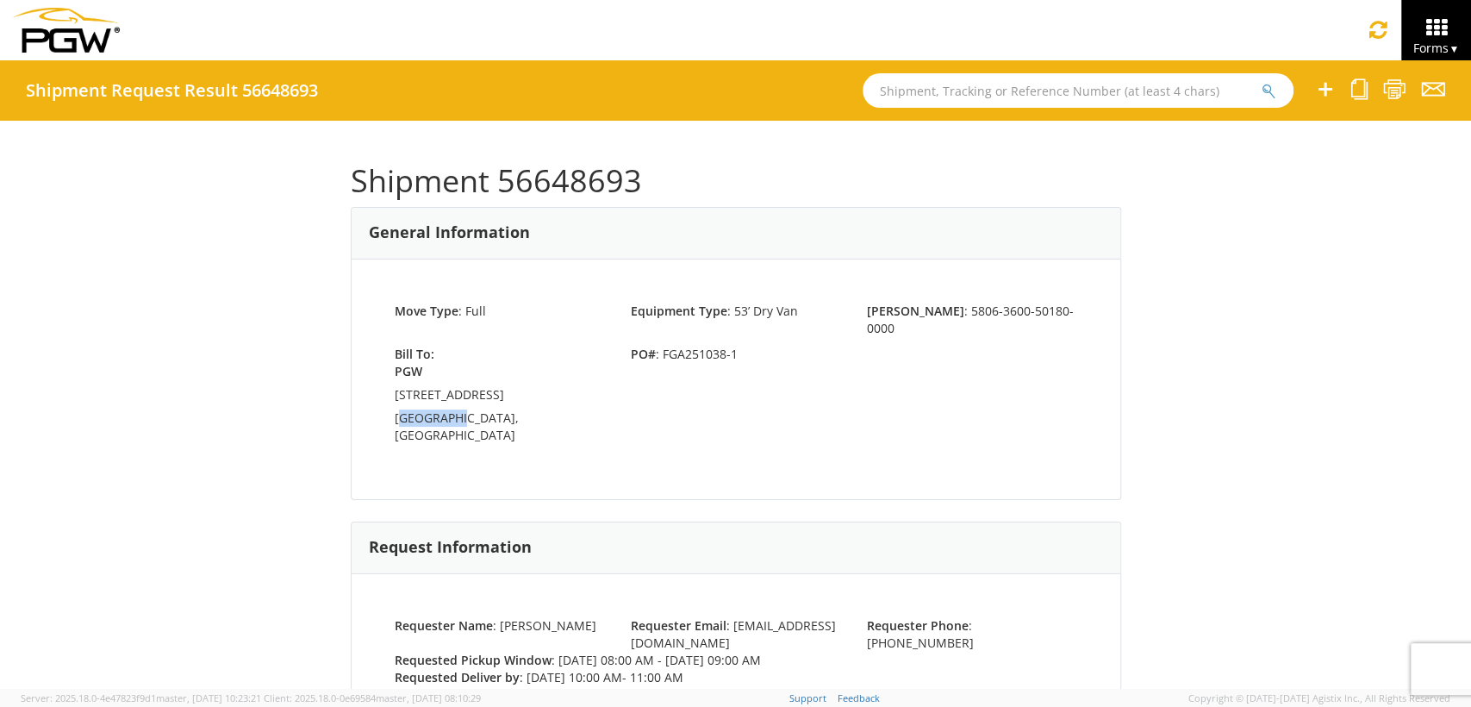
drag, startPoint x: 393, startPoint y: 401, endPoint x: 450, endPoint y: 398, distance: 56.9
click at [450, 409] on td "[GEOGRAPHIC_DATA], [GEOGRAPHIC_DATA]" at bounding box center [500, 429] width 210 height 41
click at [395, 413] on td "[GEOGRAPHIC_DATA], [GEOGRAPHIC_DATA]" at bounding box center [500, 429] width 210 height 41
drag, startPoint x: 387, startPoint y: 398, endPoint x: 450, endPoint y: 398, distance: 62.9
click at [450, 409] on td "[GEOGRAPHIC_DATA], [GEOGRAPHIC_DATA]" at bounding box center [500, 429] width 210 height 41
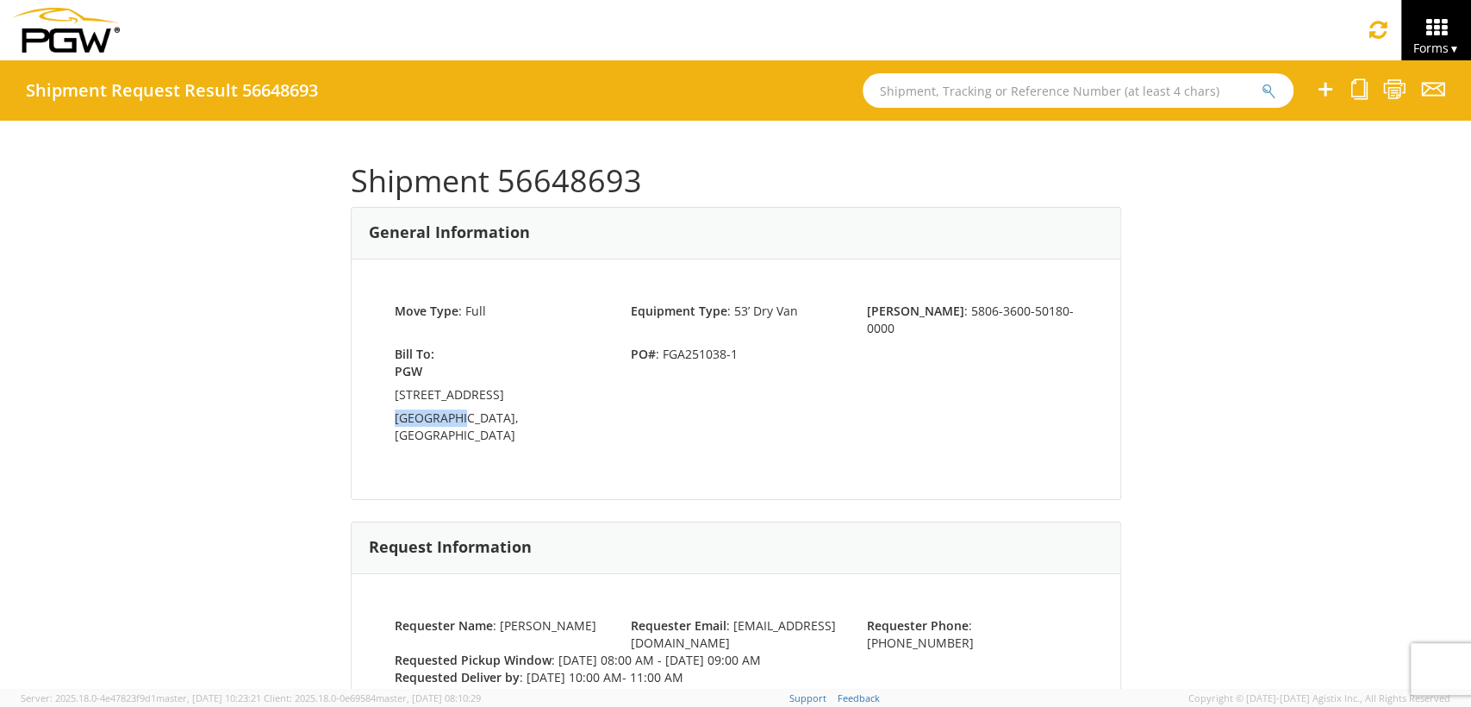
copy td "[GEOGRAPHIC_DATA] [GEOGRAPHIC_DATA]"
click at [270, 353] on div "Shipment 56648693 General Information Move Type : Full Equipment Type : 53’ Dry…" at bounding box center [735, 405] width 1471 height 568
click at [952, 103] on input "text" at bounding box center [1078, 90] width 431 height 34
type input "6"
type input "56648871"
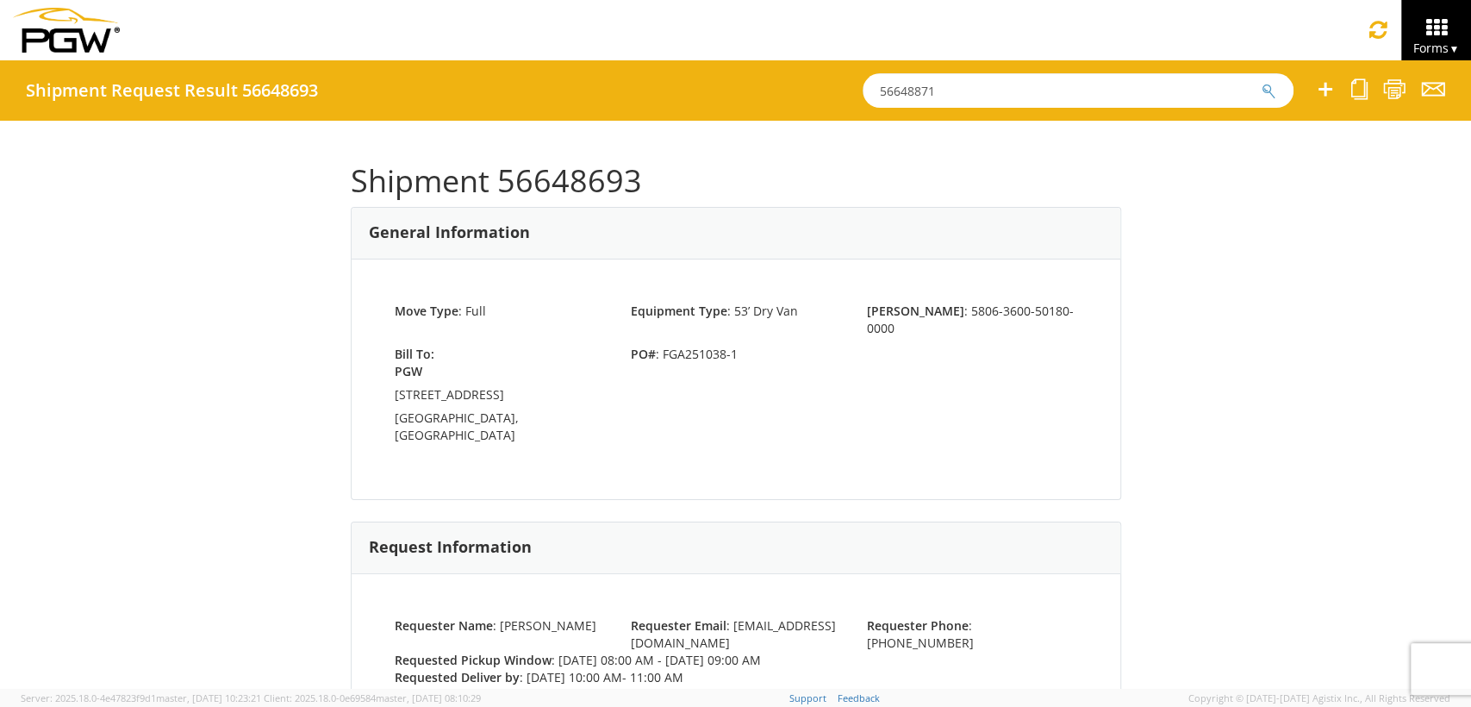
click at [1262, 82] on button "submit" at bounding box center [1269, 92] width 15 height 21
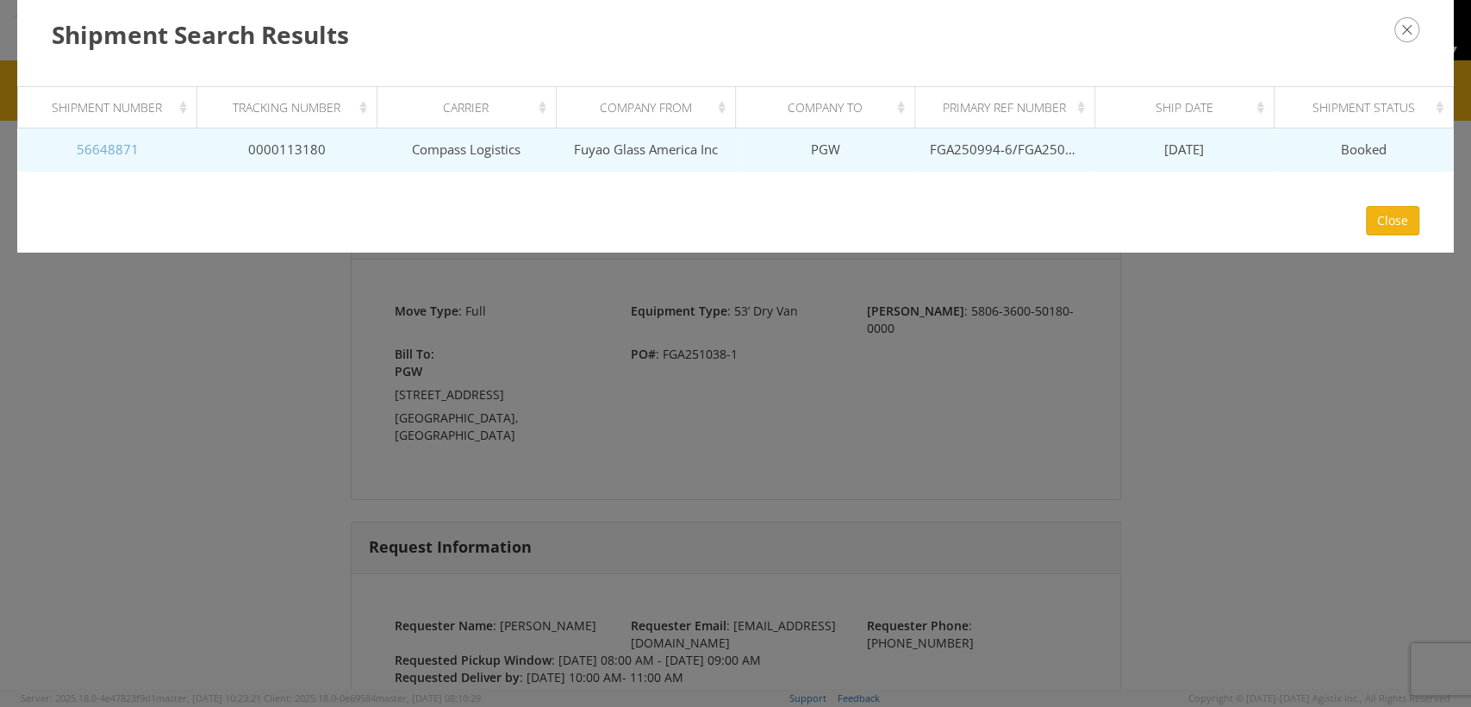
click at [127, 151] on link "56648871" at bounding box center [108, 148] width 62 height 17
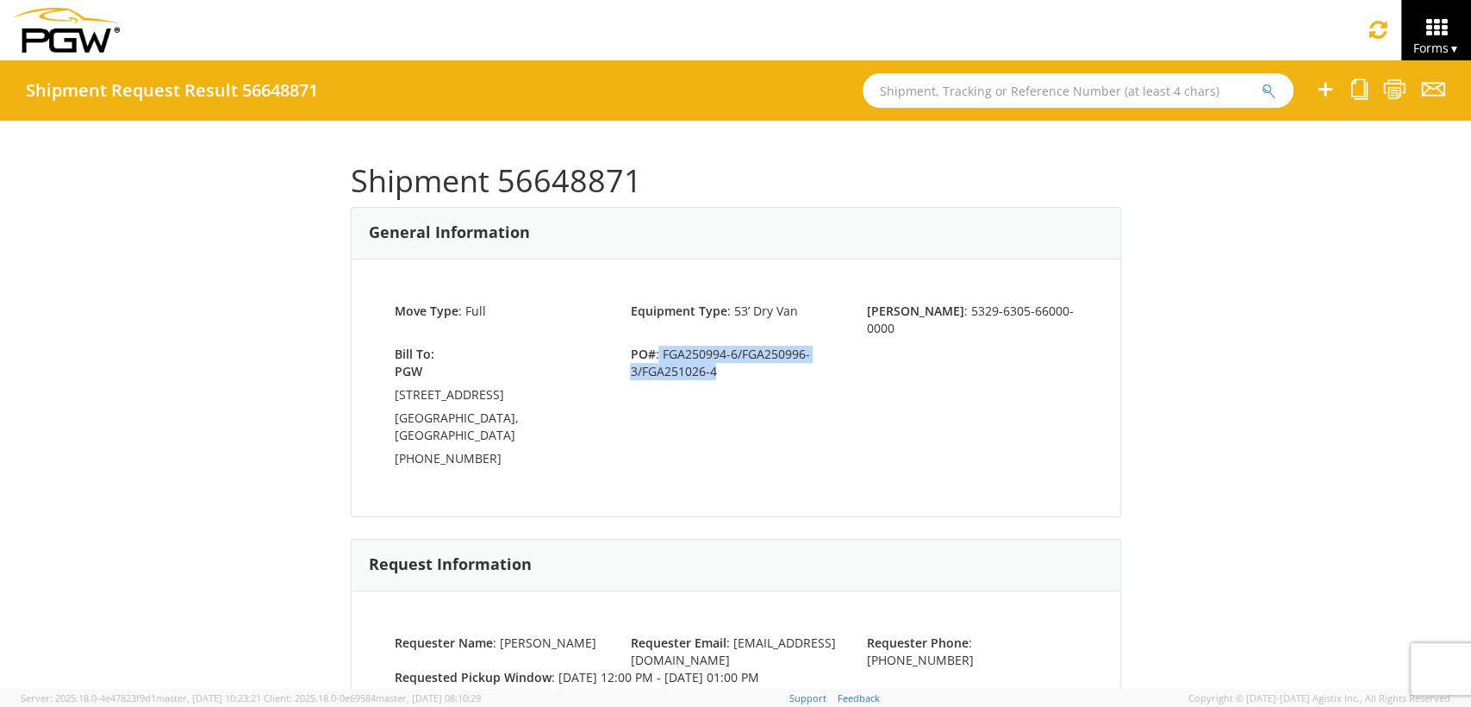
drag, startPoint x: 649, startPoint y: 332, endPoint x: 720, endPoint y: 352, distance: 73.4
click at [720, 352] on span "PO# : FGA250994-6/FGA250996-3/FGA251026-4" at bounding box center [735, 363] width 236 height 34
copy span "FGA250994-6/FGA250996-3/FGA251026-4"
click at [940, 101] on input "text" at bounding box center [1078, 90] width 431 height 34
click at [1388, 83] on icon at bounding box center [1394, 89] width 23 height 22
